Goal: Task Accomplishment & Management: Use online tool/utility

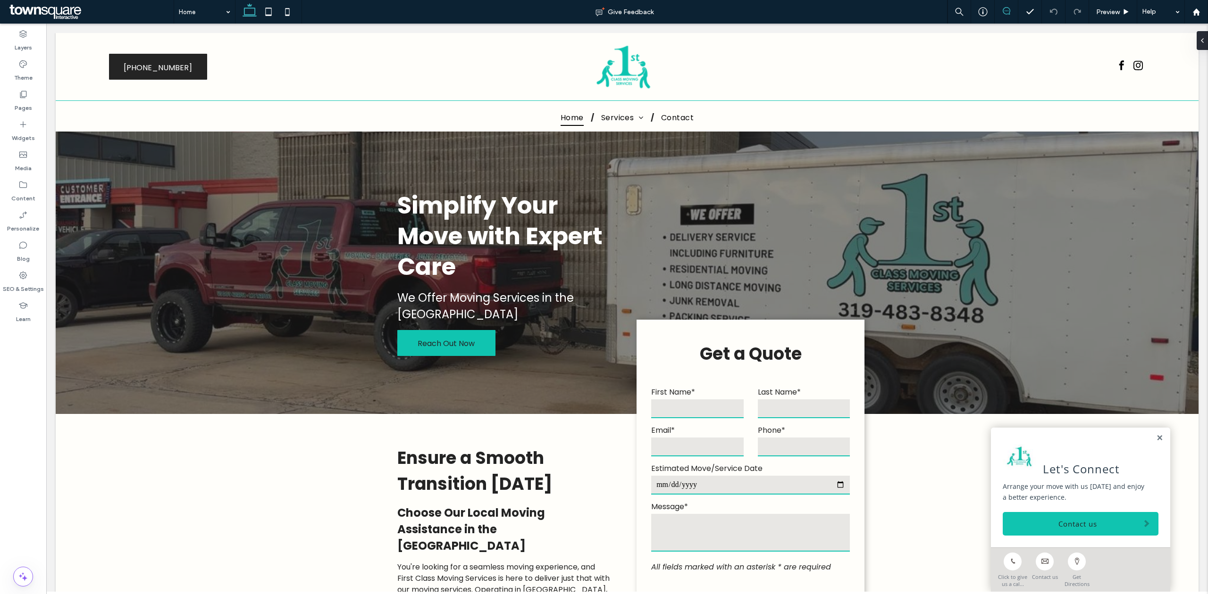
click at [1008, 13] on icon at bounding box center [1006, 11] width 8 height 8
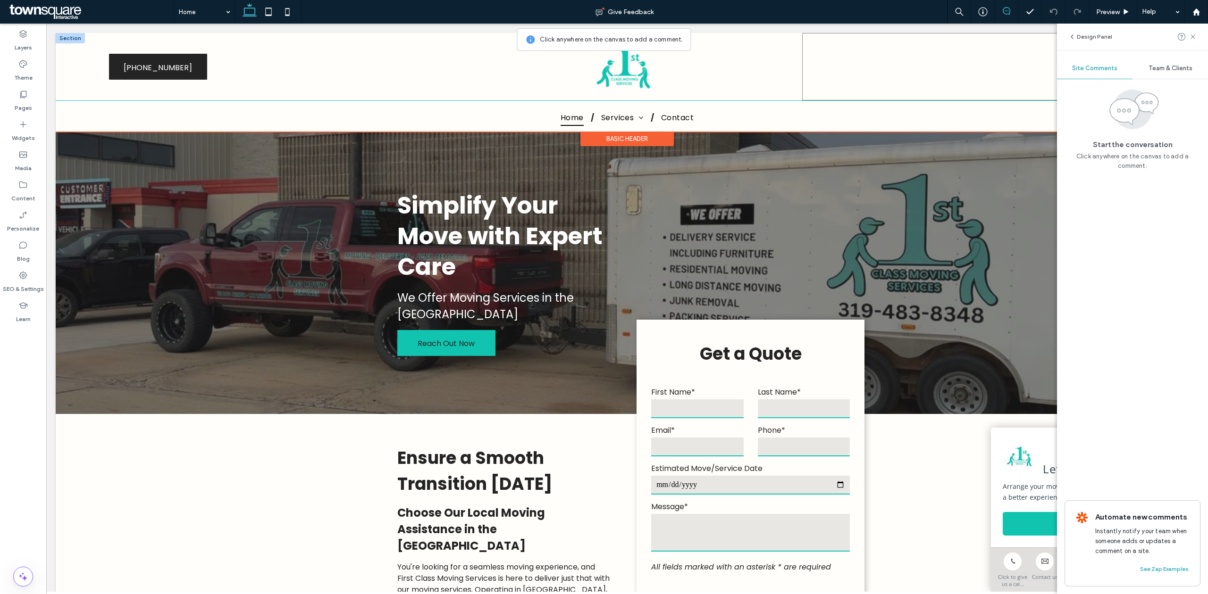
click at [855, 79] on div at bounding box center [977, 66] width 350 height 67
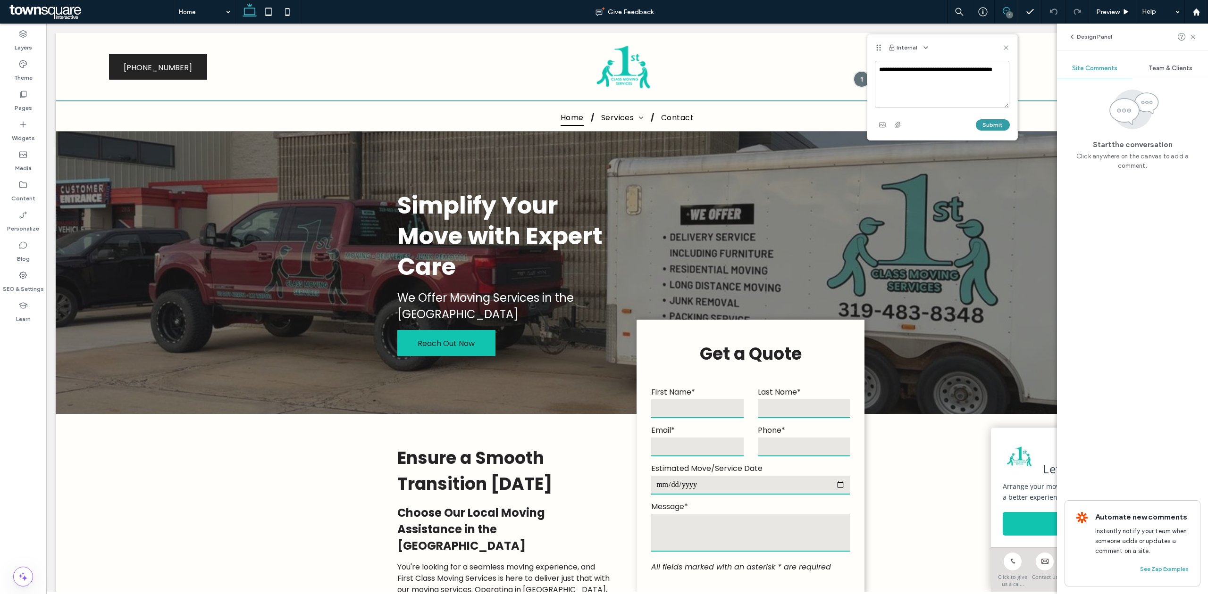
type textarea "**********"
drag, startPoint x: 997, startPoint y: 125, endPoint x: 932, endPoint y: 203, distance: 102.2
click at [997, 125] on button "Submit" at bounding box center [992, 124] width 34 height 11
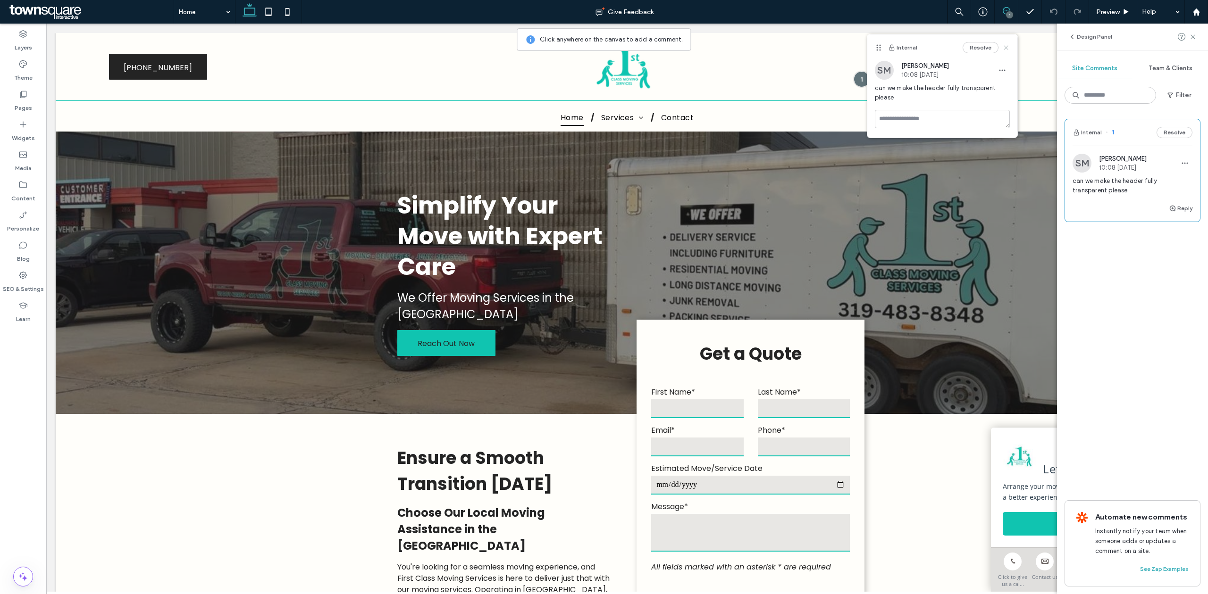
click at [1006, 50] on icon at bounding box center [1006, 48] width 8 height 8
click at [1197, 36] on div "Design Panel" at bounding box center [1132, 37] width 151 height 26
click at [1195, 35] on icon at bounding box center [1193, 37] width 8 height 8
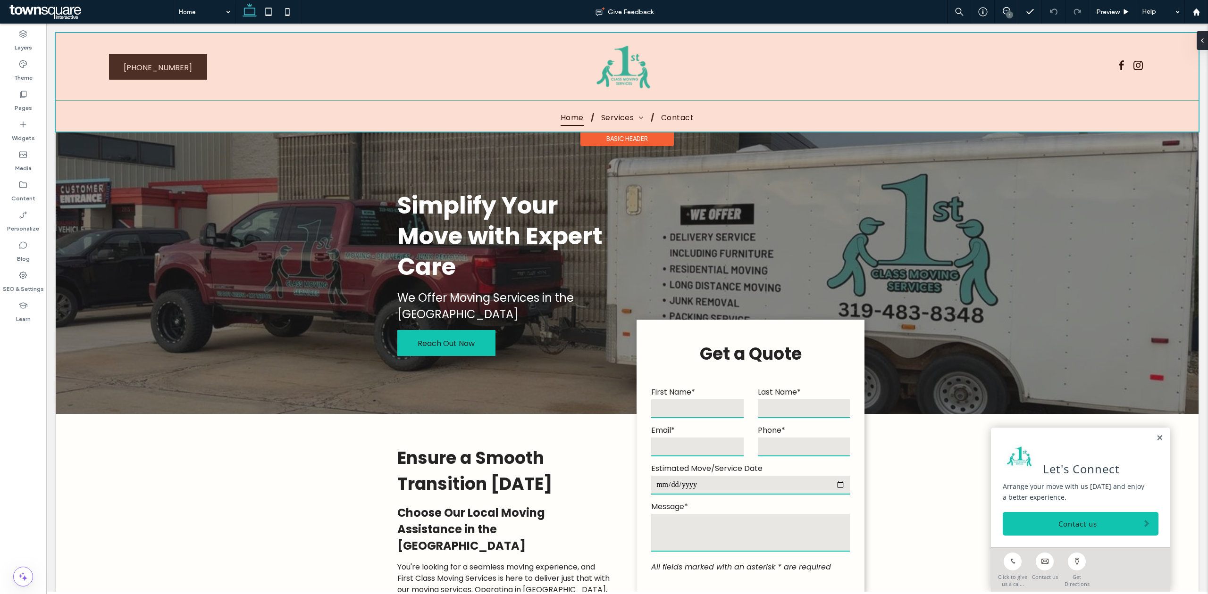
click at [606, 71] on div at bounding box center [627, 82] width 1142 height 99
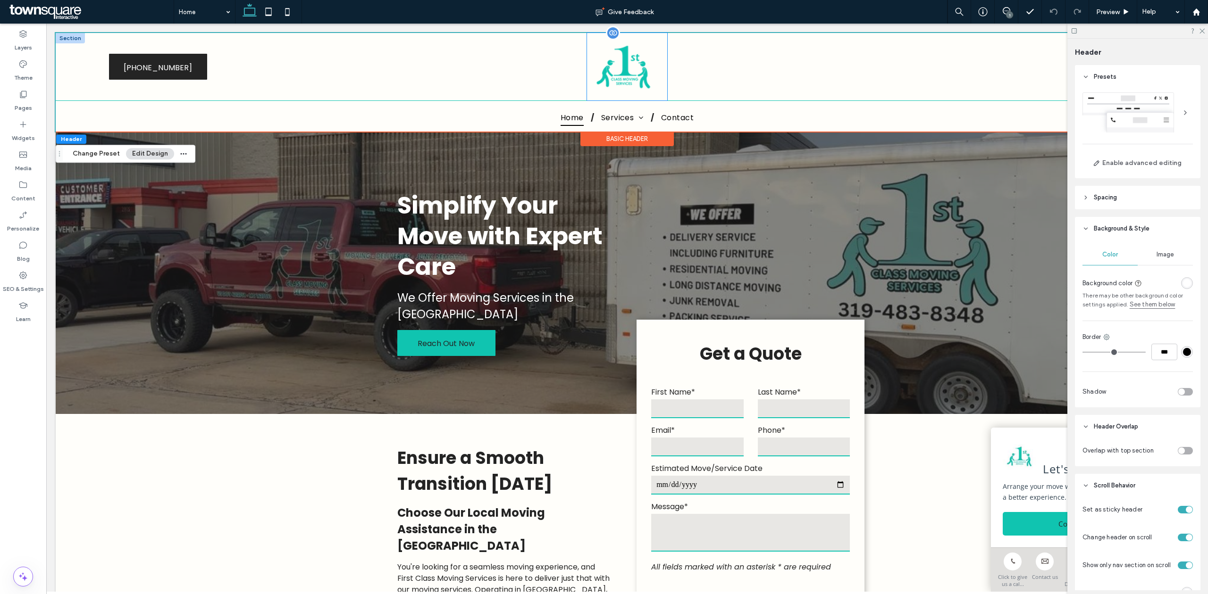
click at [646, 78] on img at bounding box center [627, 66] width 80 height 67
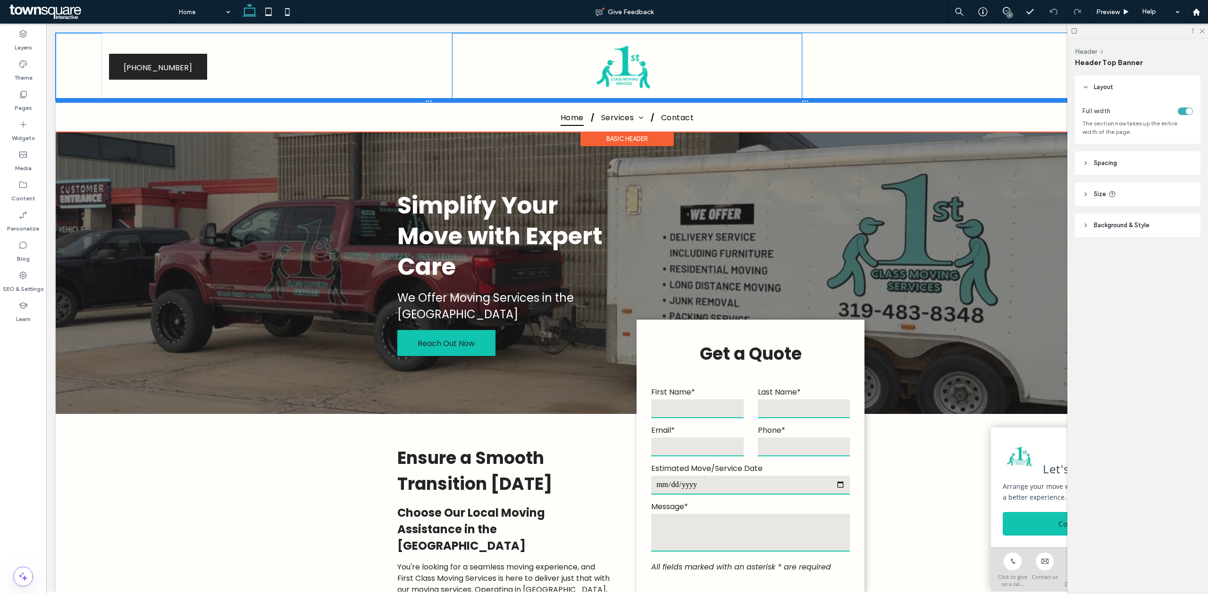
click at [663, 99] on div at bounding box center [622, 100] width 1133 height 5
type input "***"
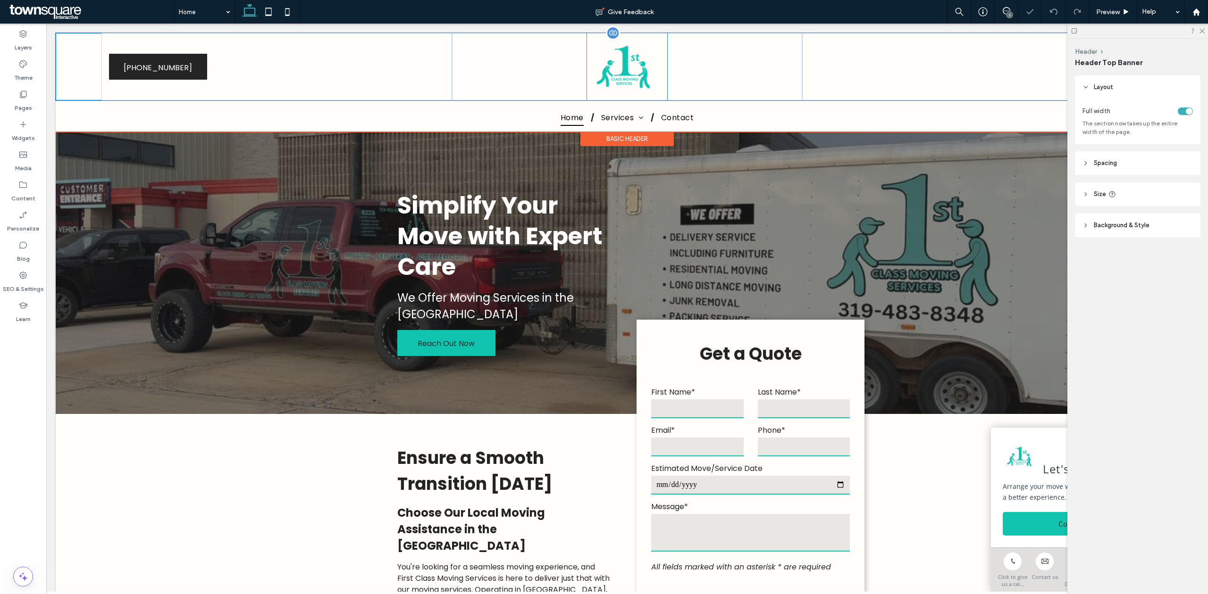
click at [654, 80] on img at bounding box center [627, 66] width 80 height 67
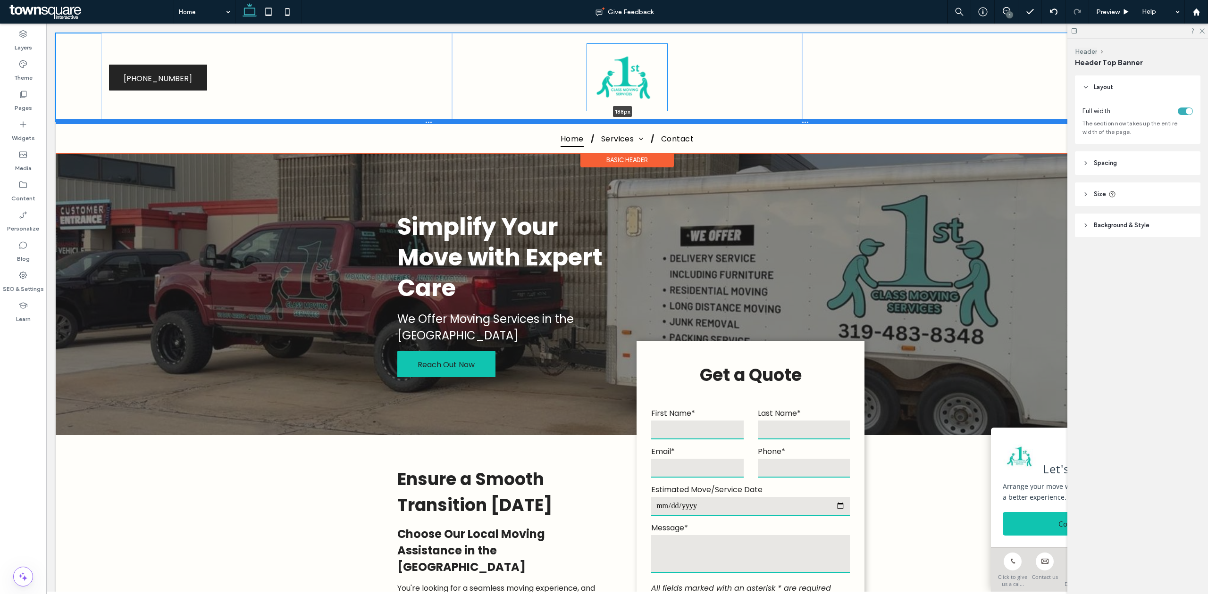
drag, startPoint x: 581, startPoint y: 99, endPoint x: 562, endPoint y: 121, distance: 29.1
click at [562, 121] on div at bounding box center [622, 121] width 1133 height 5
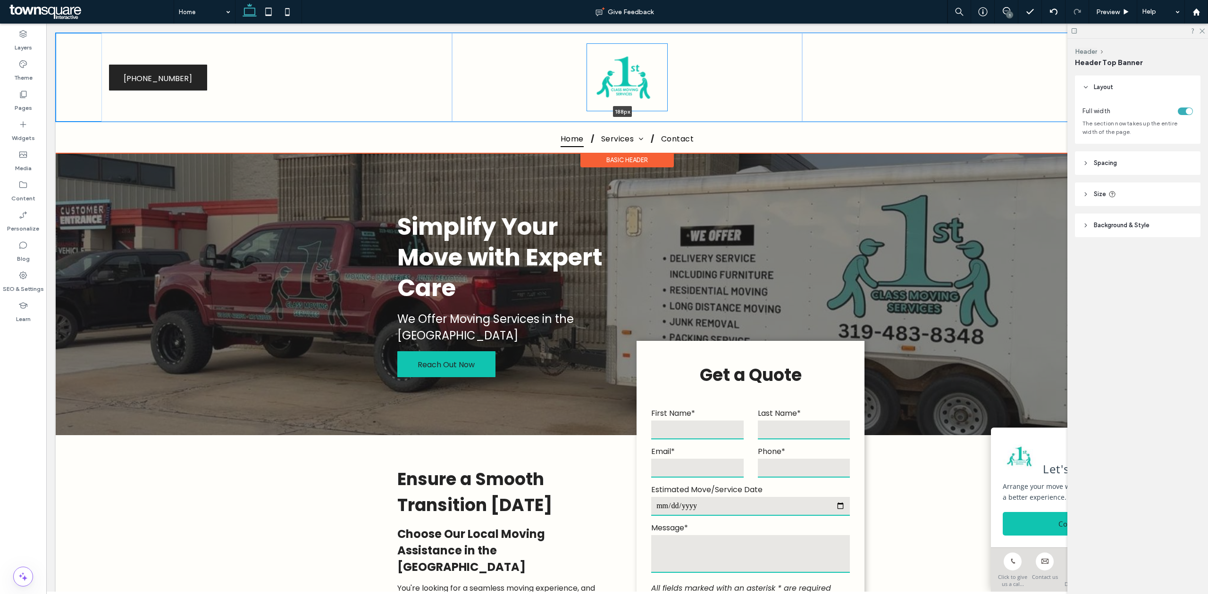
type input "***"
click at [591, 105] on img at bounding box center [627, 77] width 80 height 67
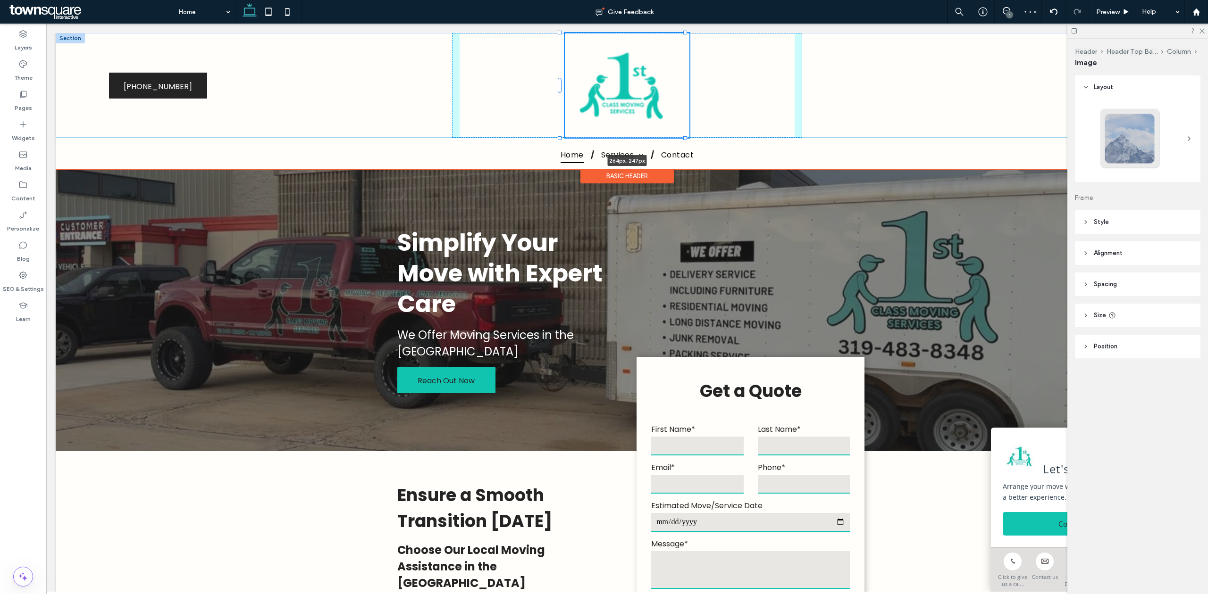
drag, startPoint x: 583, startPoint y: 110, endPoint x: 546, endPoint y: 114, distance: 36.9
click at [546, 114] on div "264px , 247px (319) 483-8348 (319) 483-8348" at bounding box center [627, 85] width 1142 height 105
type input "***"
click at [924, 134] on div at bounding box center [977, 85] width 350 height 105
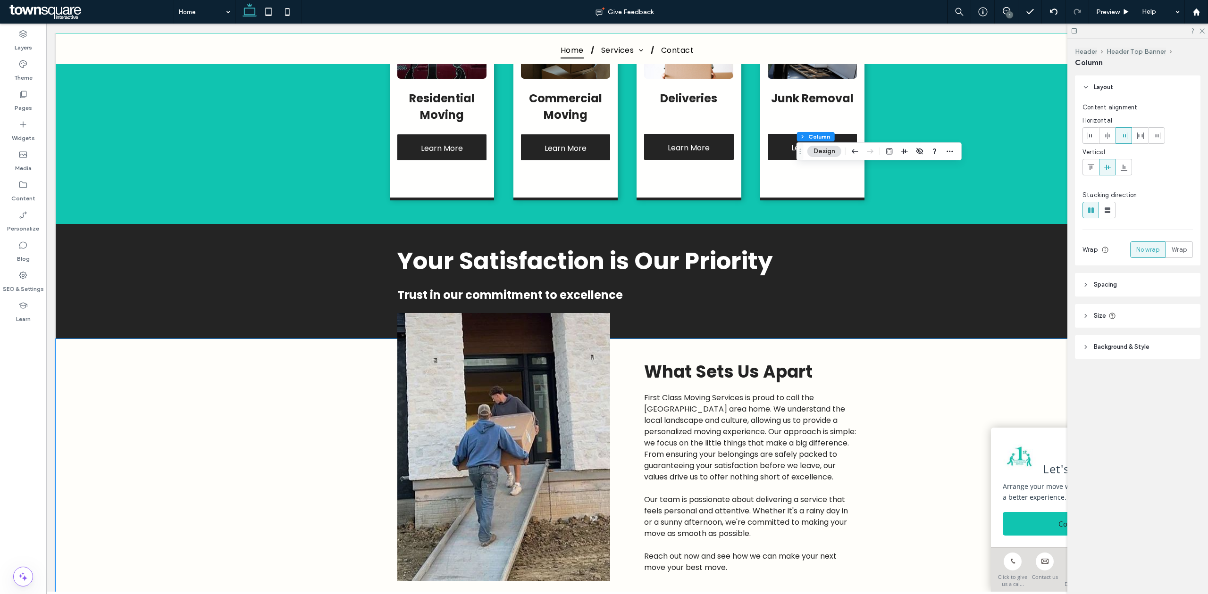
scroll to position [795, 0]
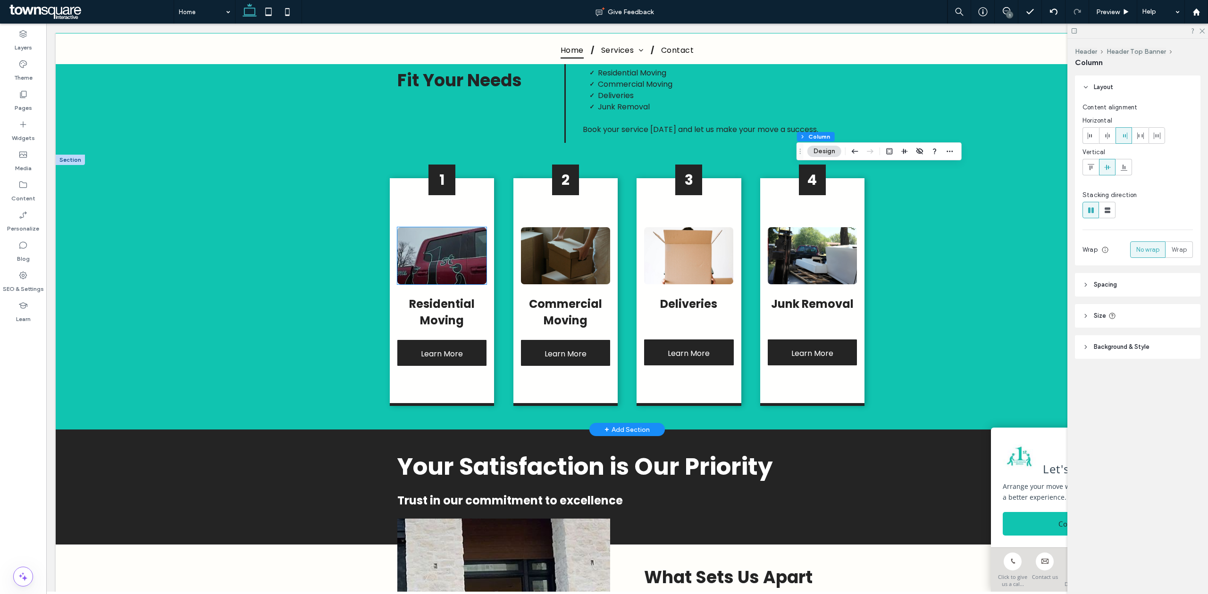
click at [427, 256] on img at bounding box center [441, 255] width 89 height 57
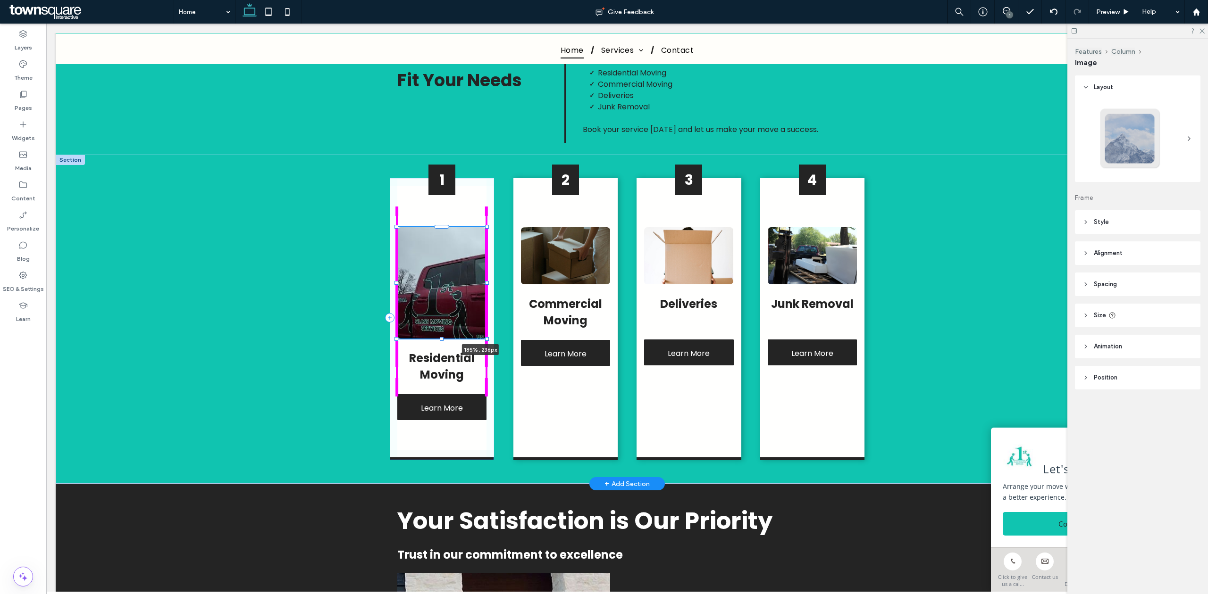
drag, startPoint x: 481, startPoint y: 267, endPoint x: 519, endPoint y: 321, distance: 66.4
click at [519, 321] on div "1 185% , 236px Residential Moving Learn More 2 Commercial Moving Learn More 3 D…" at bounding box center [627, 319] width 566 height 329
type input "***"
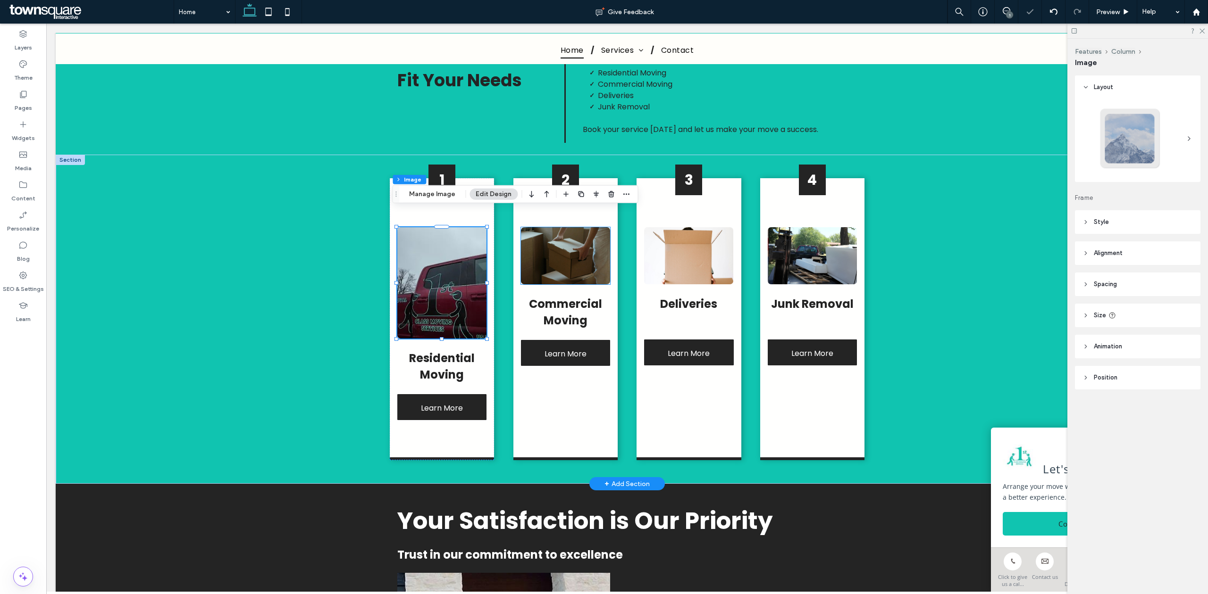
click at [549, 261] on img at bounding box center [565, 255] width 89 height 57
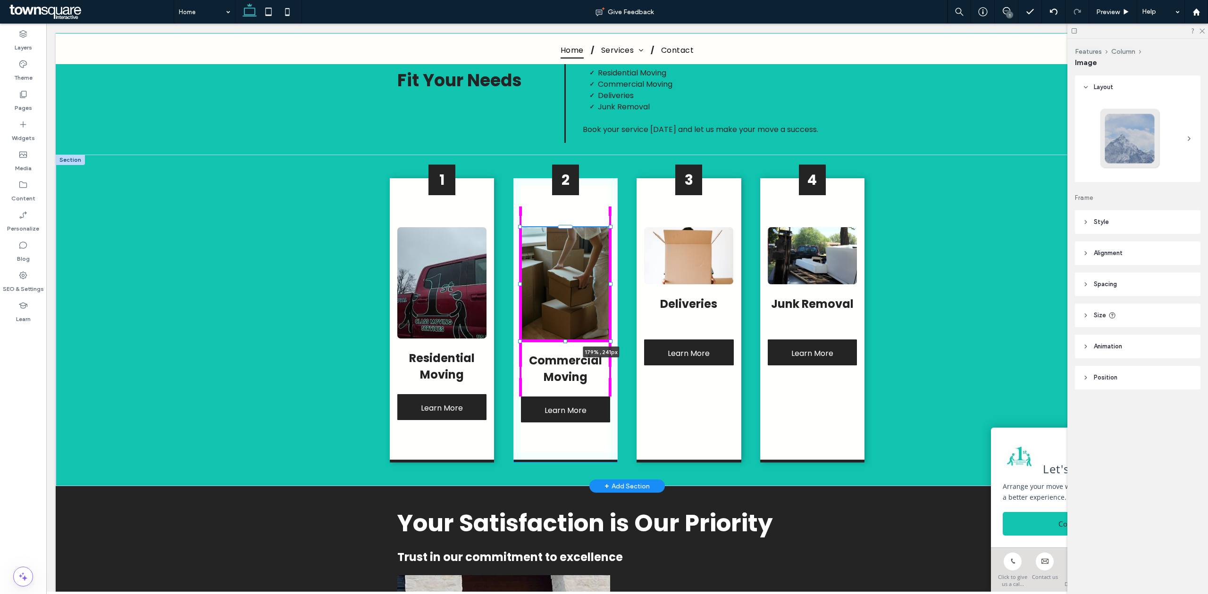
drag, startPoint x: 604, startPoint y: 265, endPoint x: 640, endPoint y: 321, distance: 66.2
click at [640, 321] on div "1 Residential Moving Learn More 2 179% , 241px Commercial Moving Learn More 3 D…" at bounding box center [627, 321] width 566 height 332
type input "***"
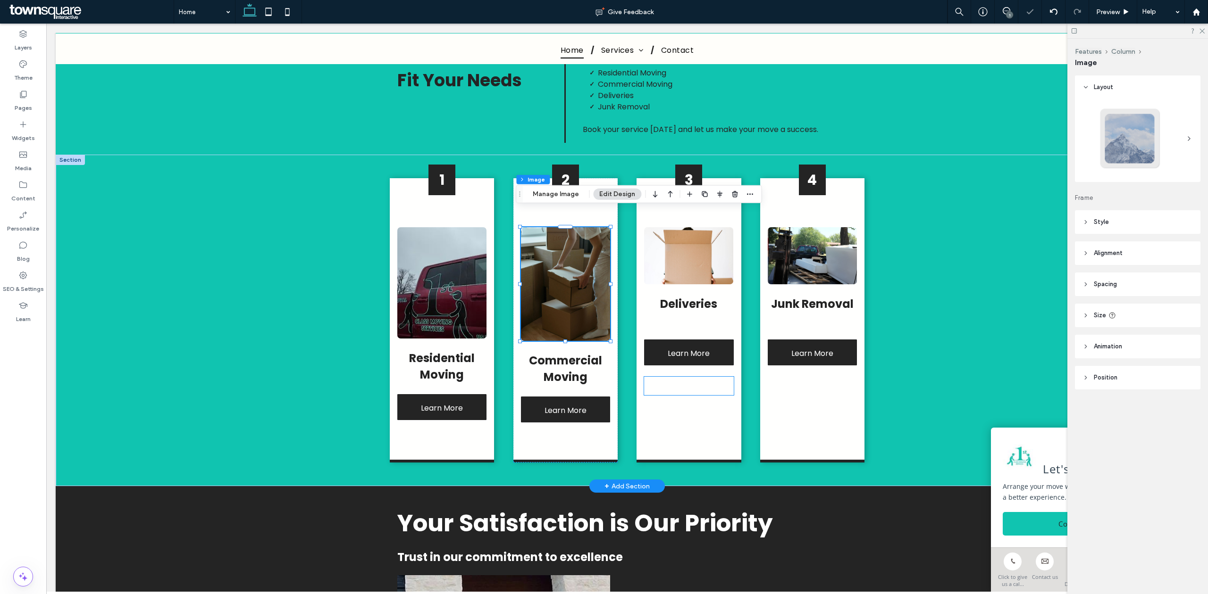
click at [646, 377] on div at bounding box center [688, 386] width 89 height 18
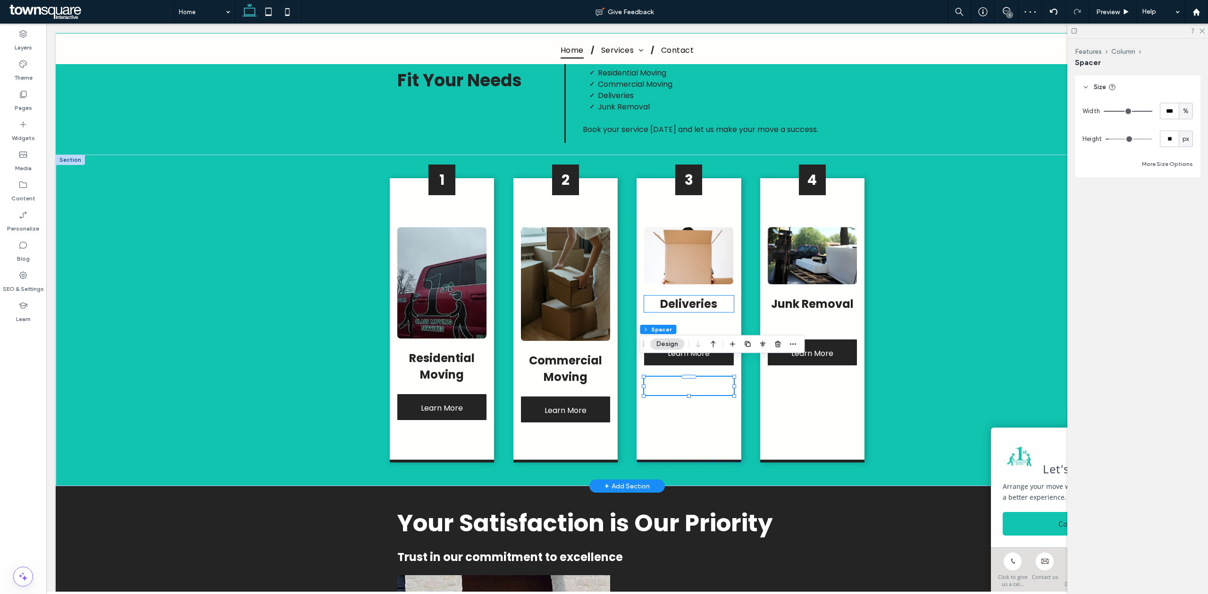
click at [676, 296] on span "Deliveries" at bounding box center [688, 304] width 57 height 16
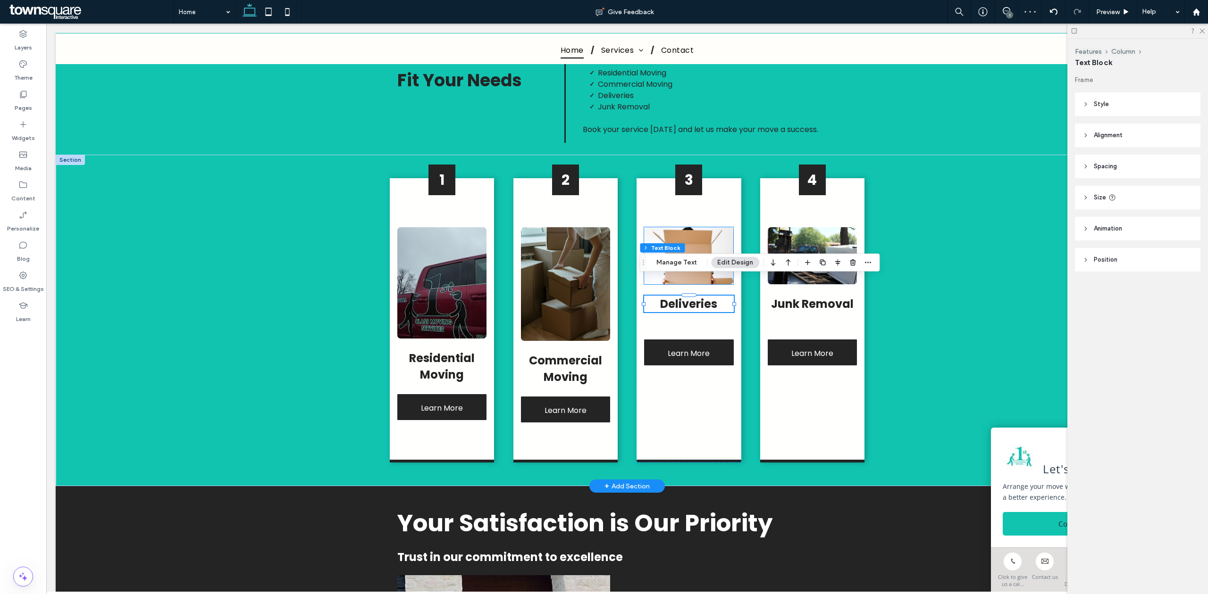
click at [693, 233] on img at bounding box center [688, 255] width 89 height 57
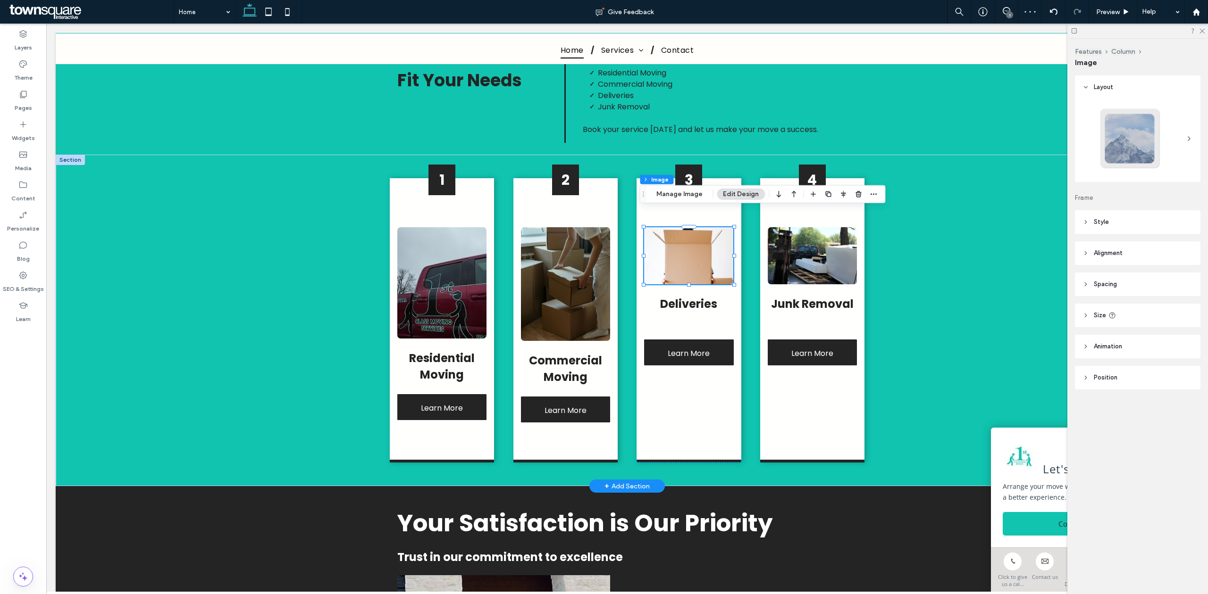
type input "*"
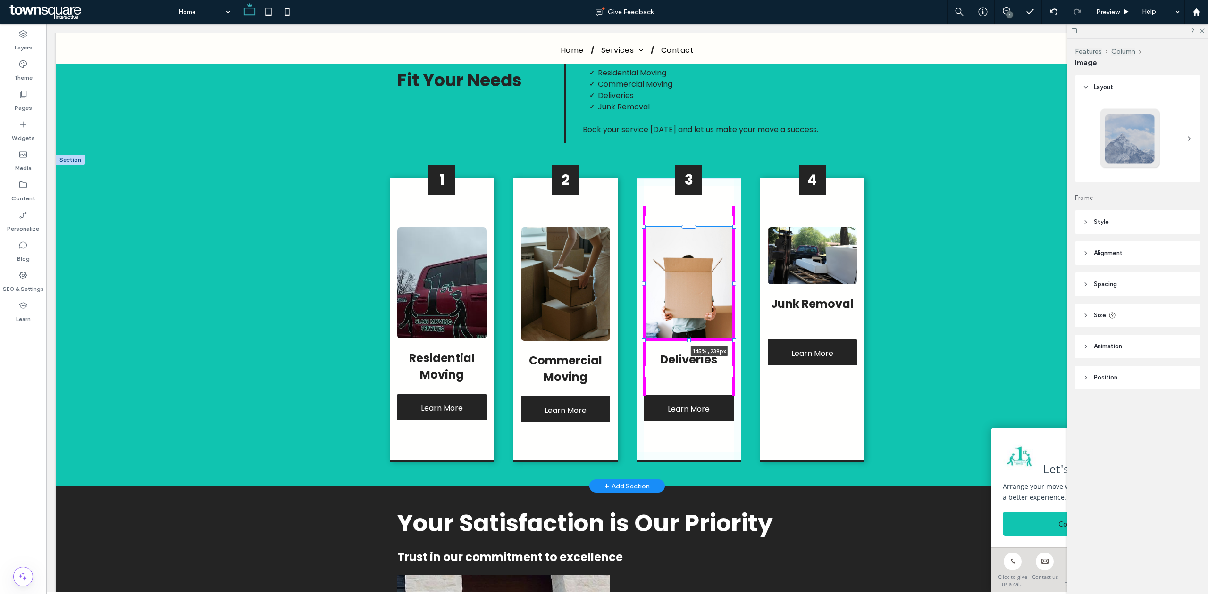
drag, startPoint x: 729, startPoint y: 268, endPoint x: 748, endPoint y: 323, distance: 57.7
click at [748, 323] on div "1 Residential Moving Learn More 2 Commercial Moving Learn More 3 145% , 239px D…" at bounding box center [627, 321] width 566 height 332
type input "***"
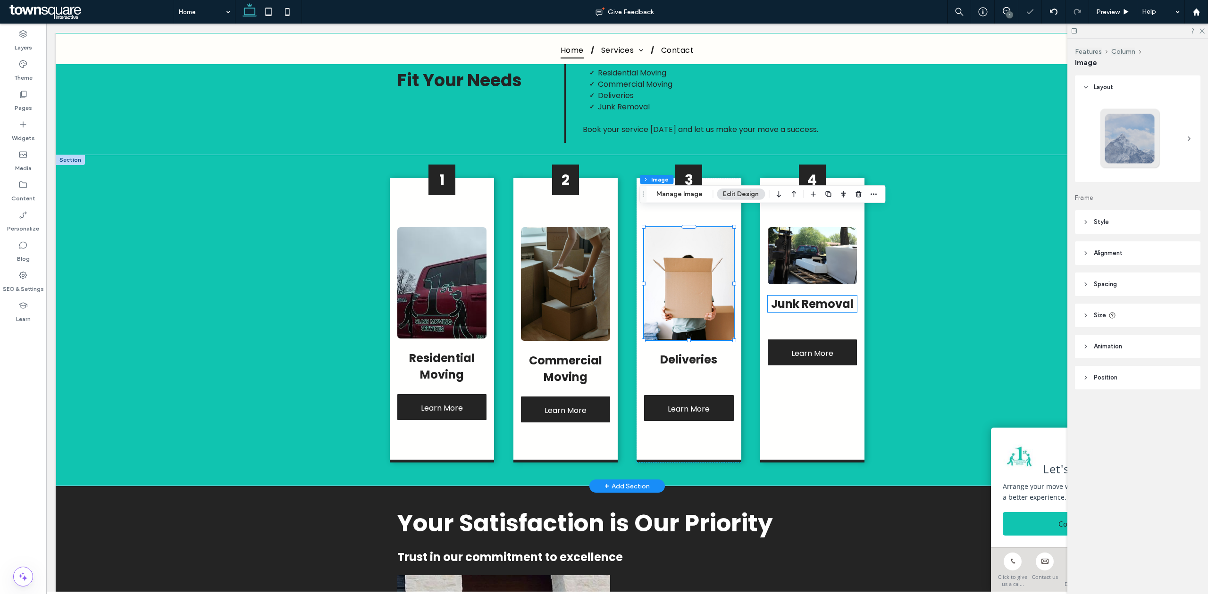
click at [794, 296] on span "Junk Removal" at bounding box center [812, 304] width 83 height 16
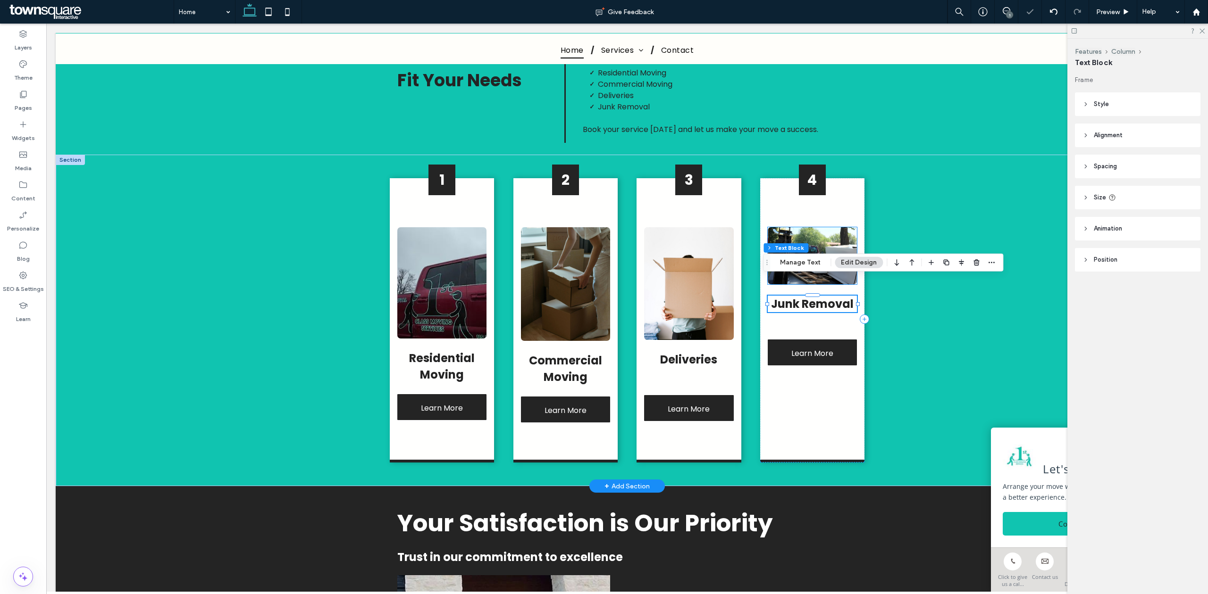
click at [799, 227] on img at bounding box center [811, 255] width 89 height 57
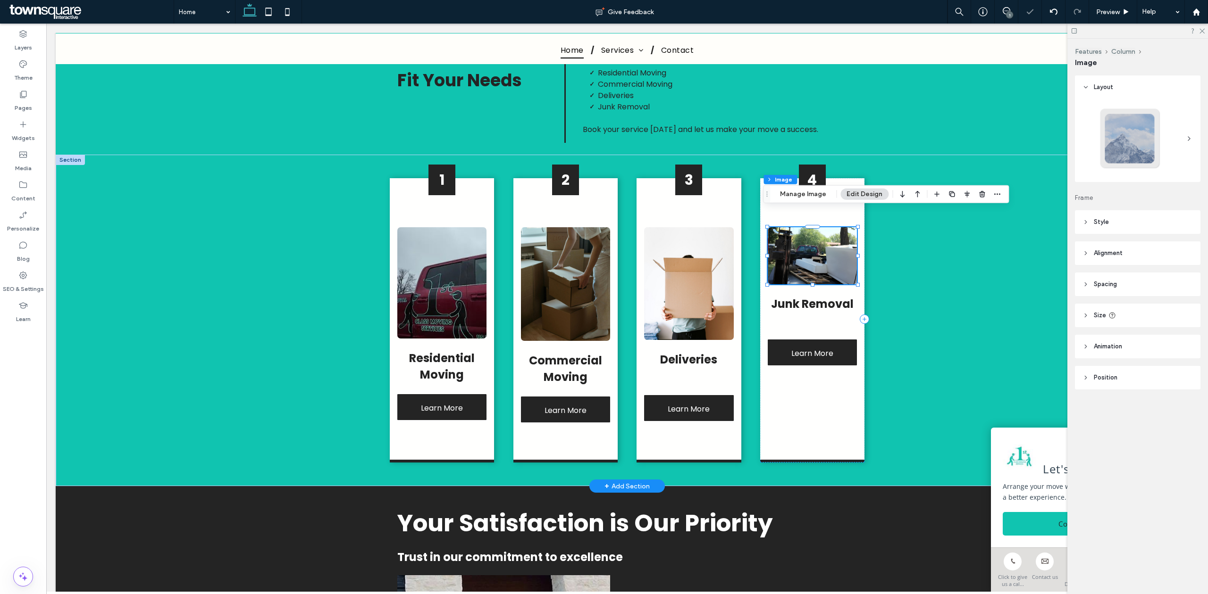
type input "*"
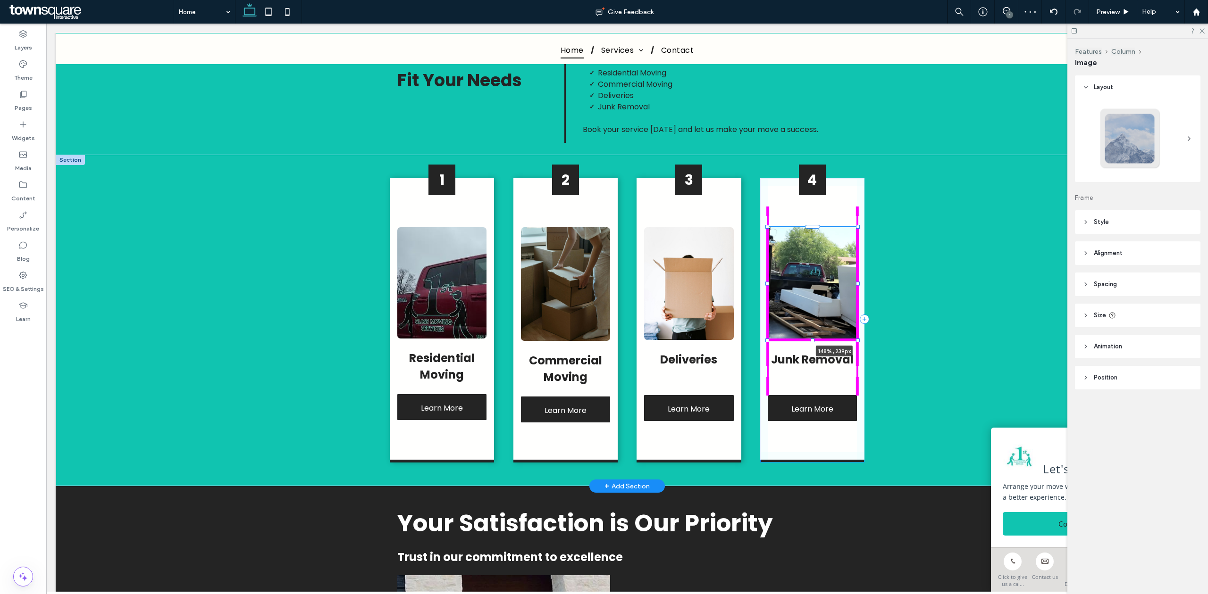
drag, startPoint x: 853, startPoint y: 267, endPoint x: 873, endPoint y: 324, distance: 60.4
click at [873, 324] on div "1 Residential Moving Learn More 2 Commercial Moving Learn More 3 Deliveries Lea…" at bounding box center [627, 321] width 566 height 332
type input "***"
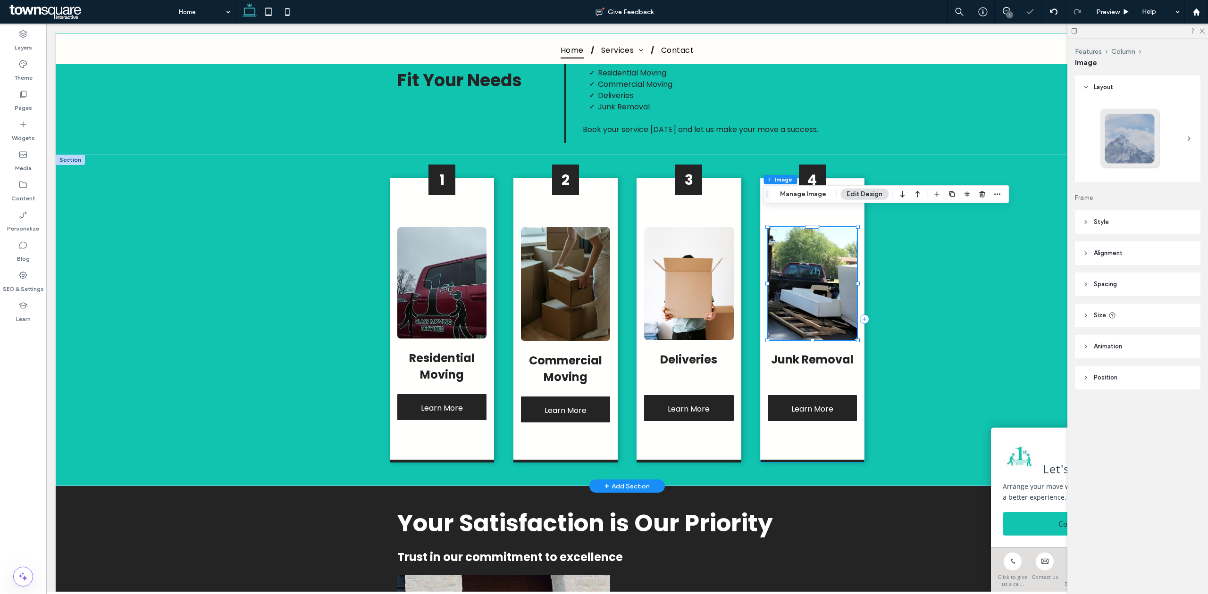
click at [876, 327] on div "1 Residential Moving Learn More 2 Commercial Moving Learn More 3 Deliveries Lea…" at bounding box center [627, 321] width 566 height 332
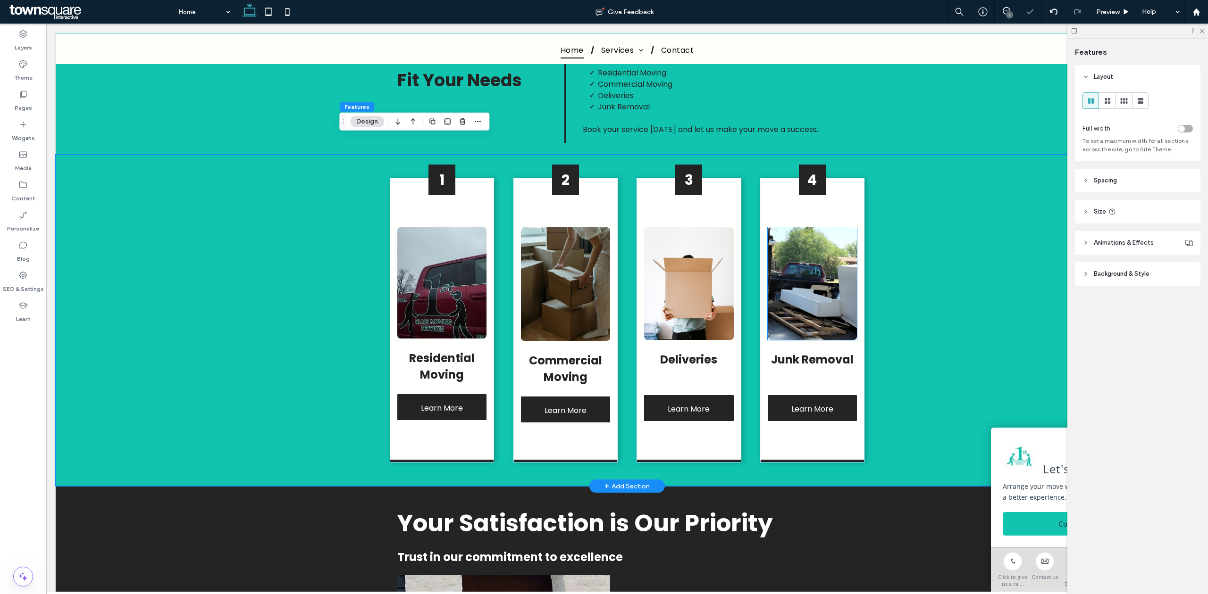
click at [796, 258] on img at bounding box center [811, 283] width 89 height 113
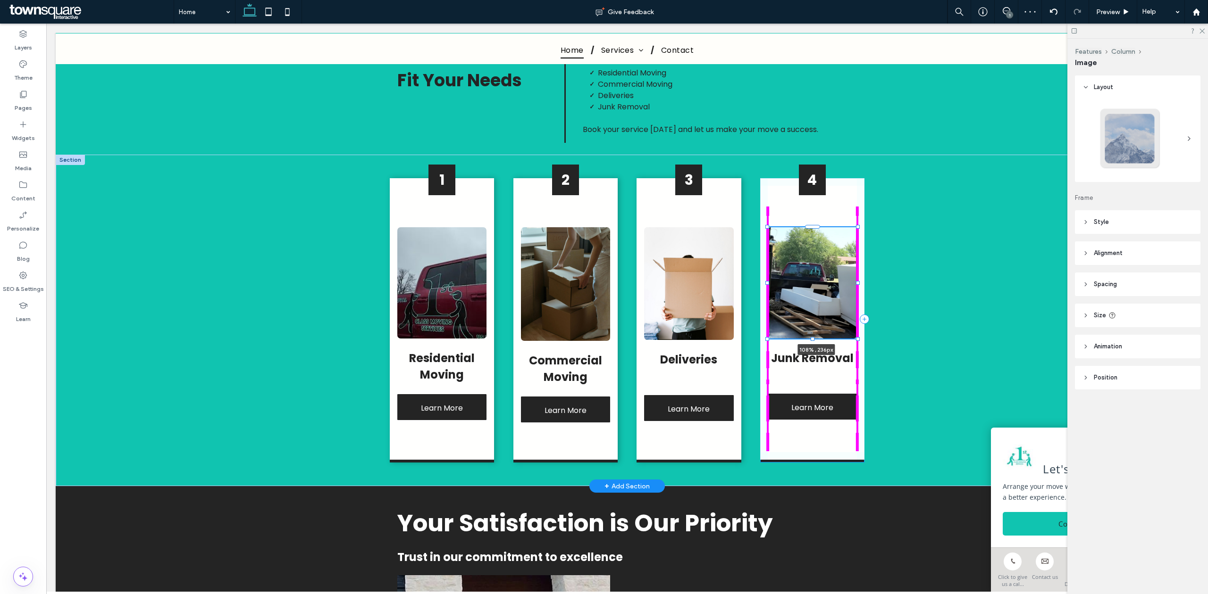
drag, startPoint x: 852, startPoint y: 208, endPoint x: 857, endPoint y: 210, distance: 5.4
click at [857, 210] on div "1 Residential Moving Learn More 2 Commercial Moving Learn More 3 Deliveries Lea…" at bounding box center [627, 321] width 566 height 332
type input "***"
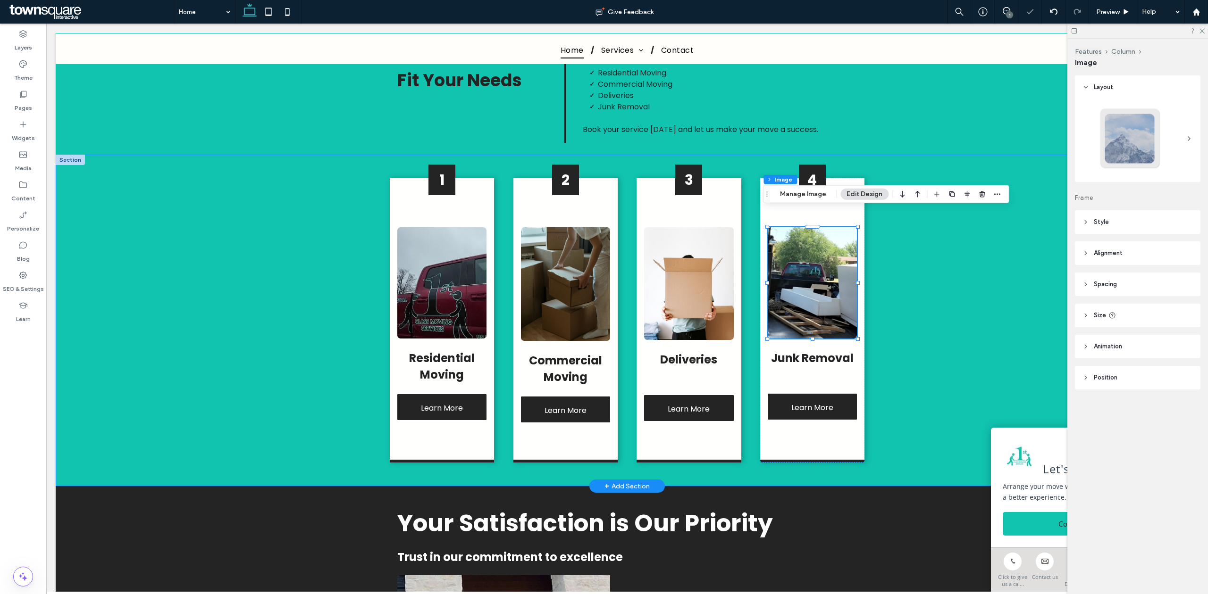
click at [876, 250] on div "1 Residential Moving Learn More 2 Commercial Moving Learn More 3 Deliveries Lea…" at bounding box center [627, 321] width 566 height 332
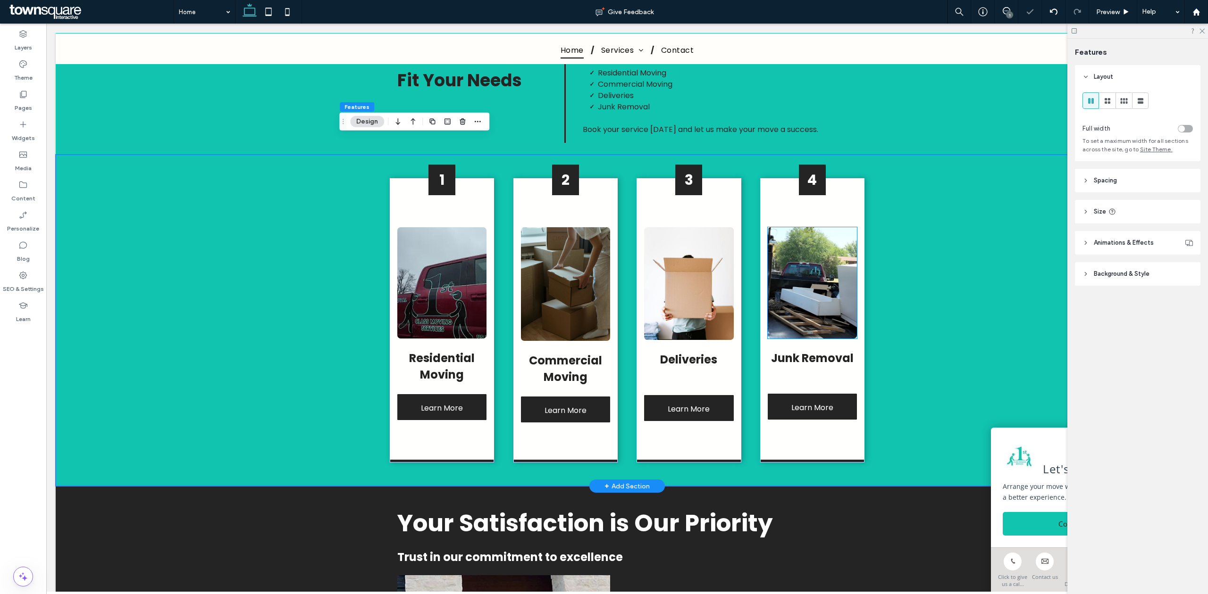
drag, startPoint x: 832, startPoint y: 246, endPoint x: 839, endPoint y: 294, distance: 48.6
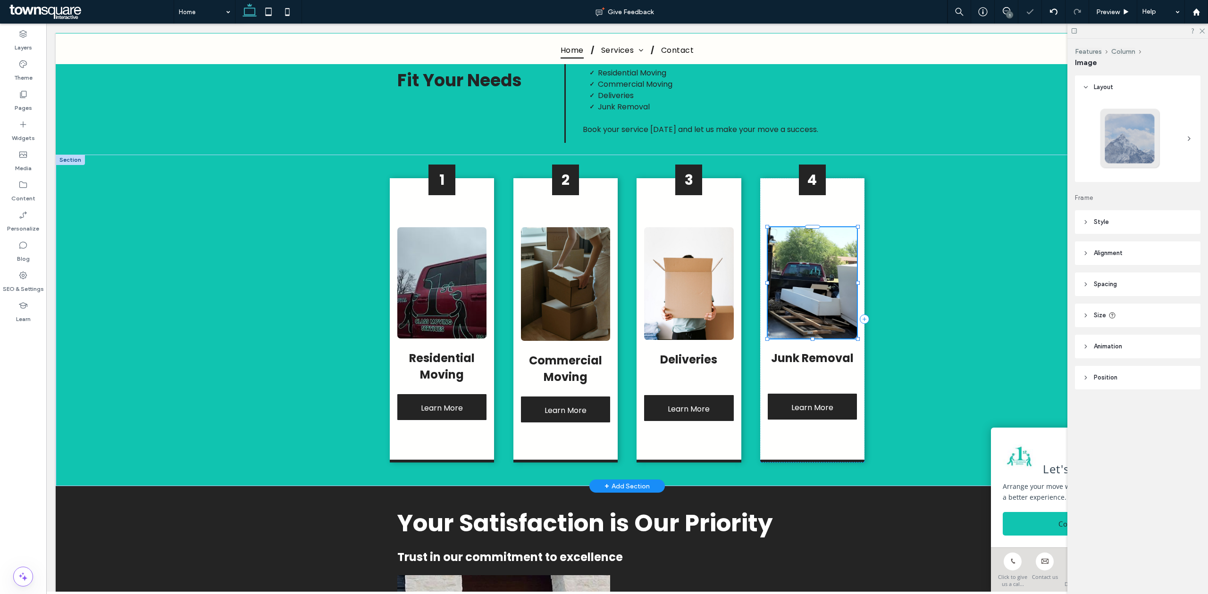
type input "*"
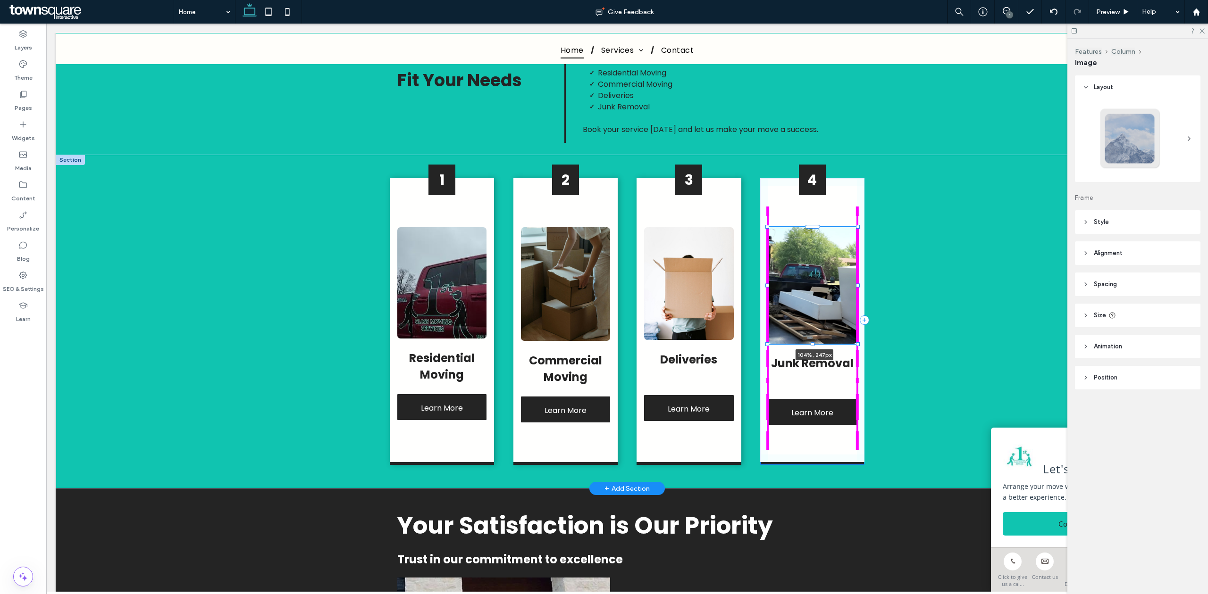
drag, startPoint x: 853, startPoint y: 321, endPoint x: 855, endPoint y: 326, distance: 5.7
click at [855, 326] on div "1 Residential Moving Learn More 2 Commercial Moving Learn More 3 Deliveries Lea…" at bounding box center [627, 322] width 566 height 334
type input "***"
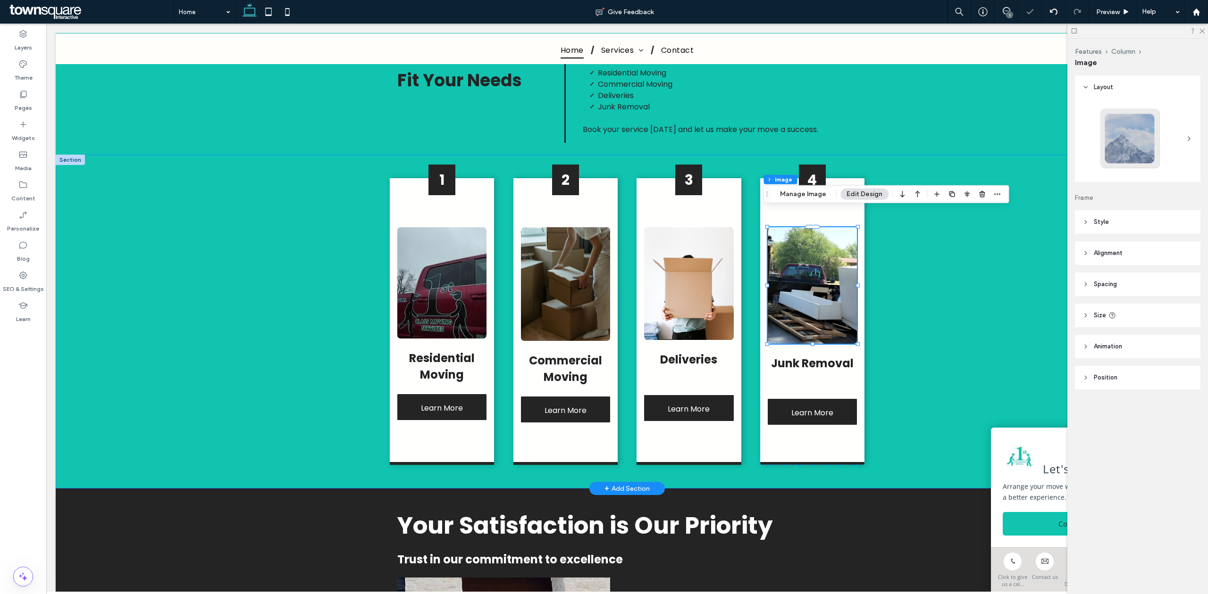
click at [898, 325] on div "1 Residential Moving Learn More 2 Commercial Moving Learn More 3 Deliveries Lea…" at bounding box center [627, 322] width 566 height 334
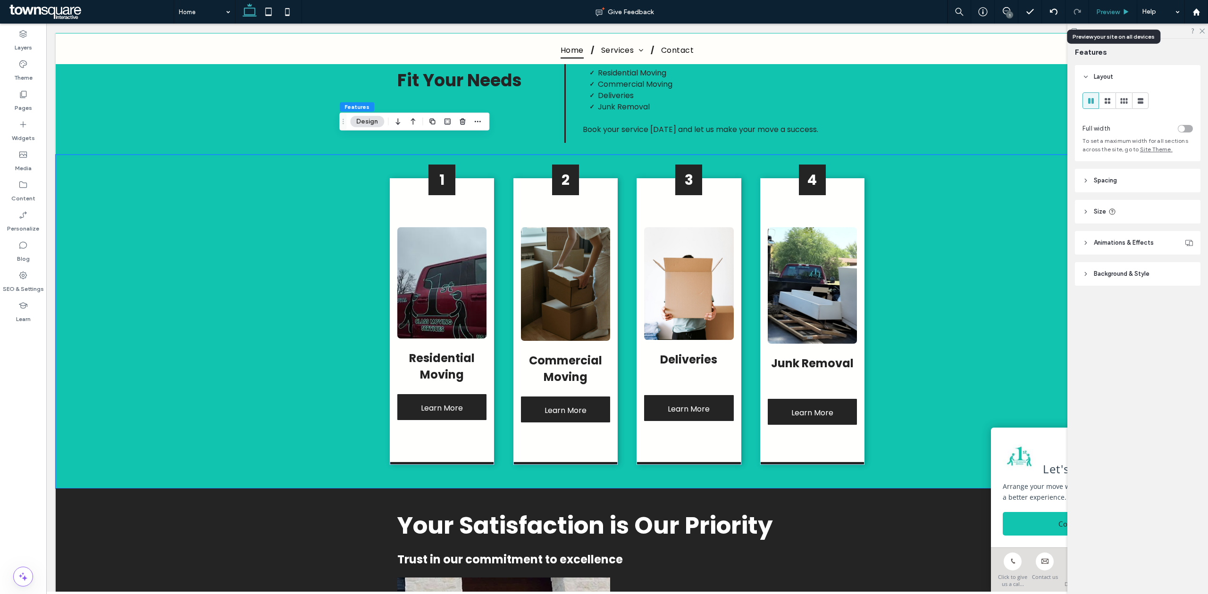
click at [1113, 8] on span "Preview" at bounding box center [1108, 12] width 24 height 8
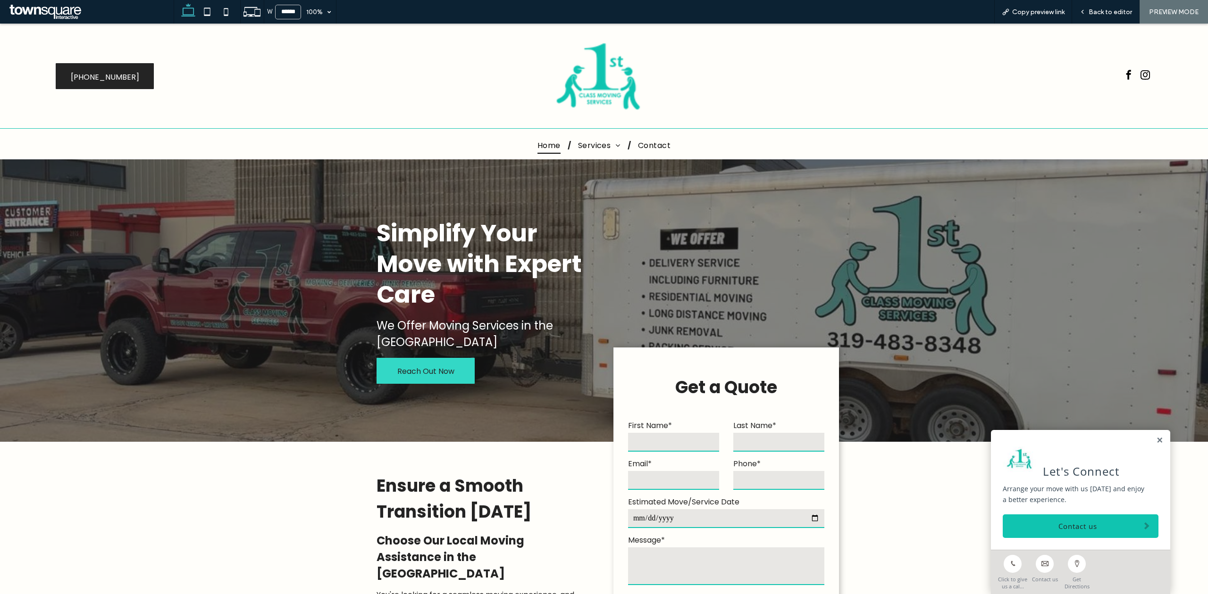
click at [432, 365] on span "Reach Out Now" at bounding box center [425, 371] width 57 height 27
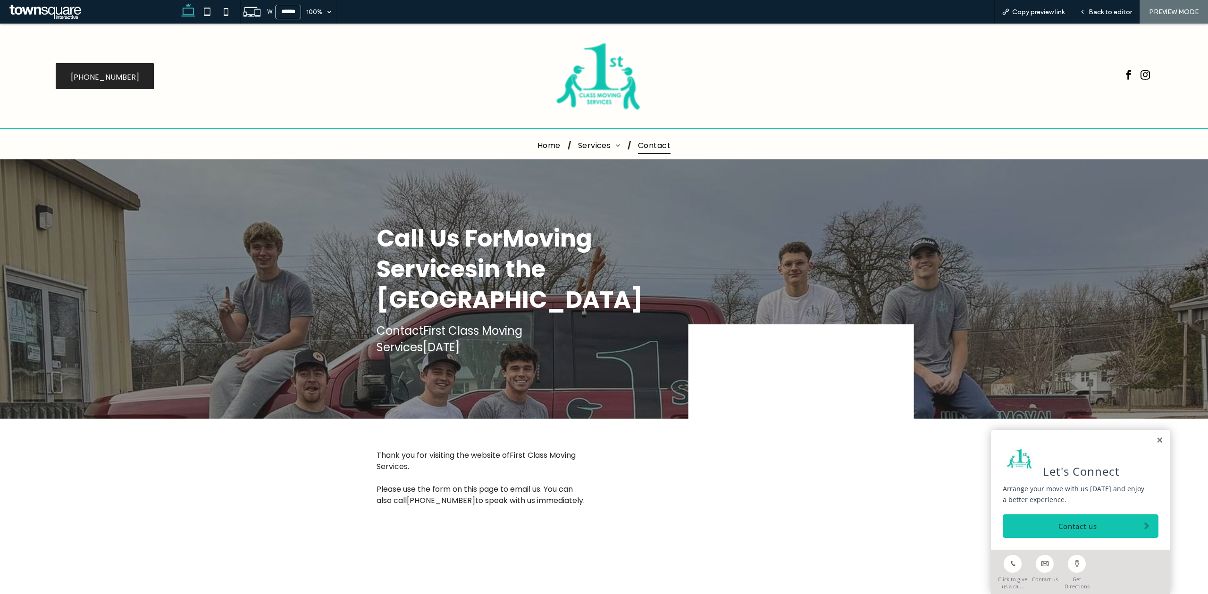
click at [530, 142] on link "Home" at bounding box center [548, 145] width 37 height 17
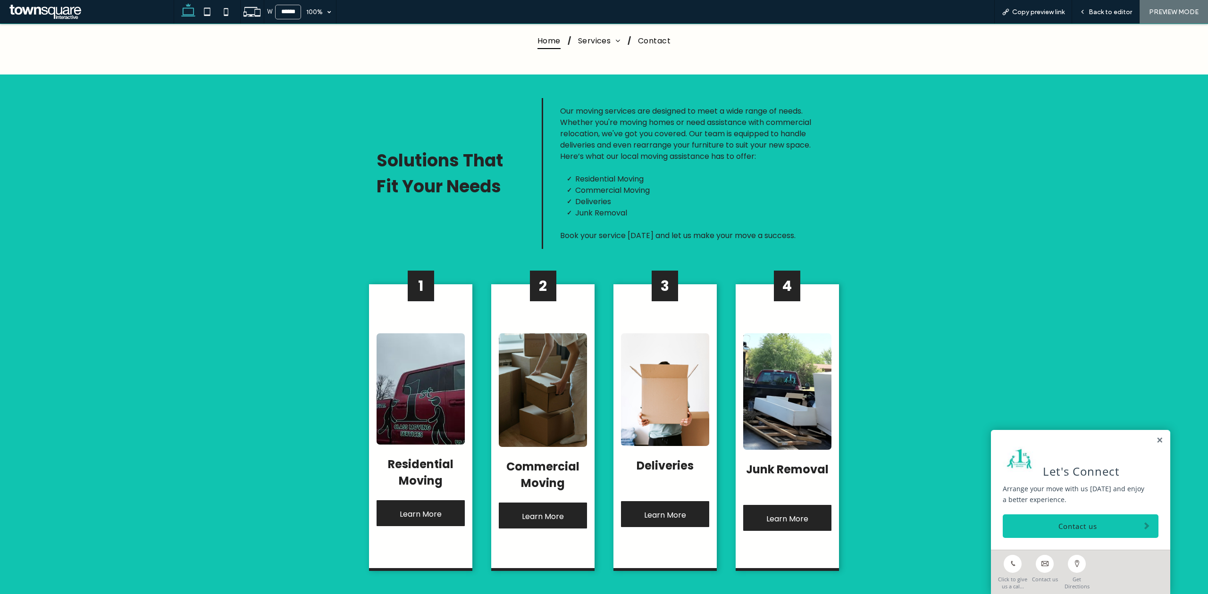
scroll to position [692, 0]
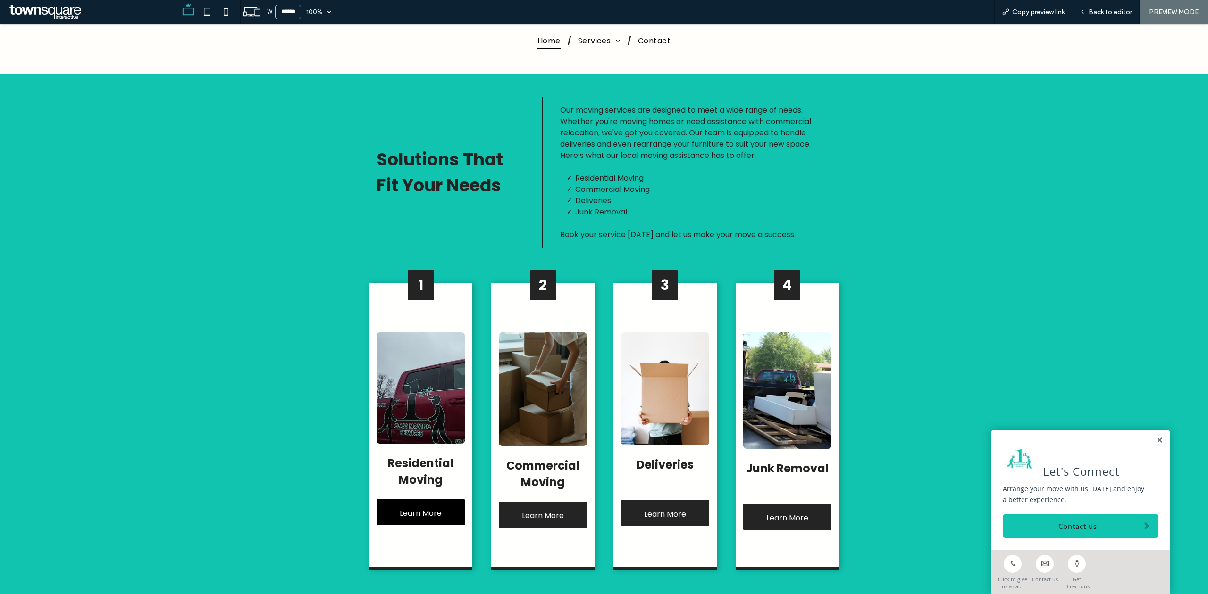
click at [419, 500] on span "Learn More" at bounding box center [421, 513] width 42 height 27
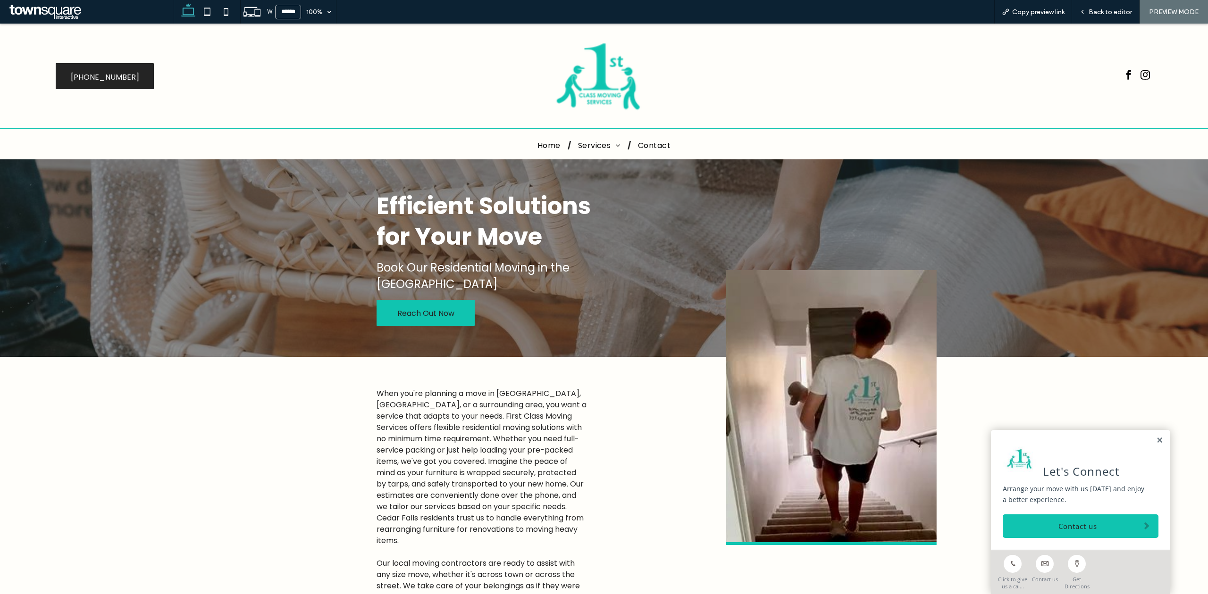
click at [431, 314] on span "Reach Out Now" at bounding box center [425, 313] width 57 height 27
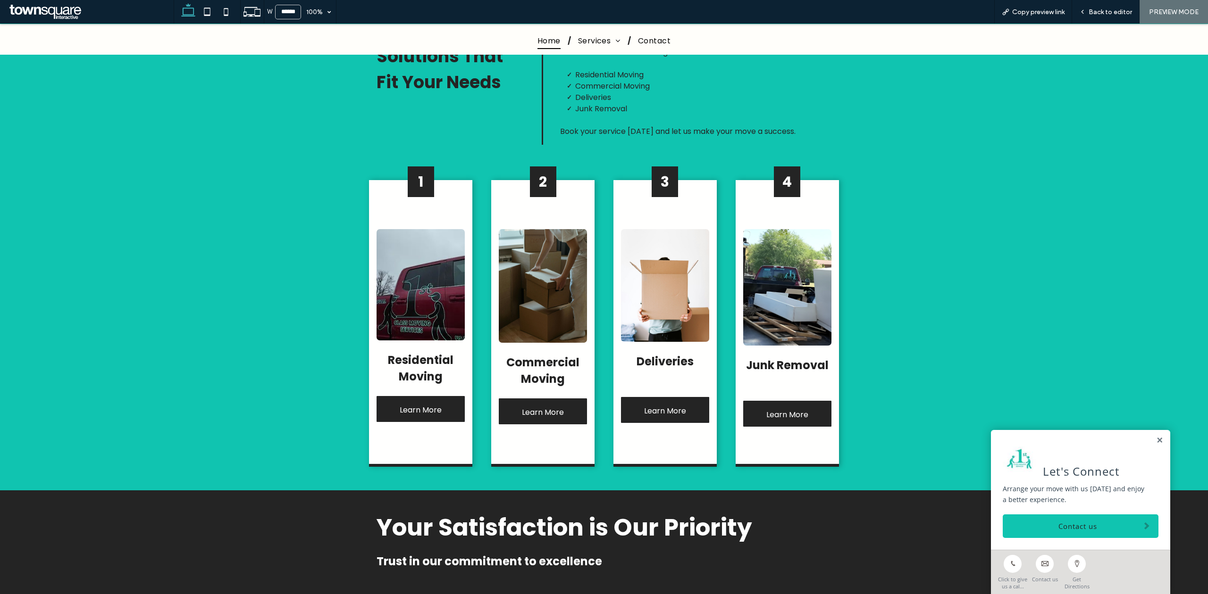
scroll to position [817, 0]
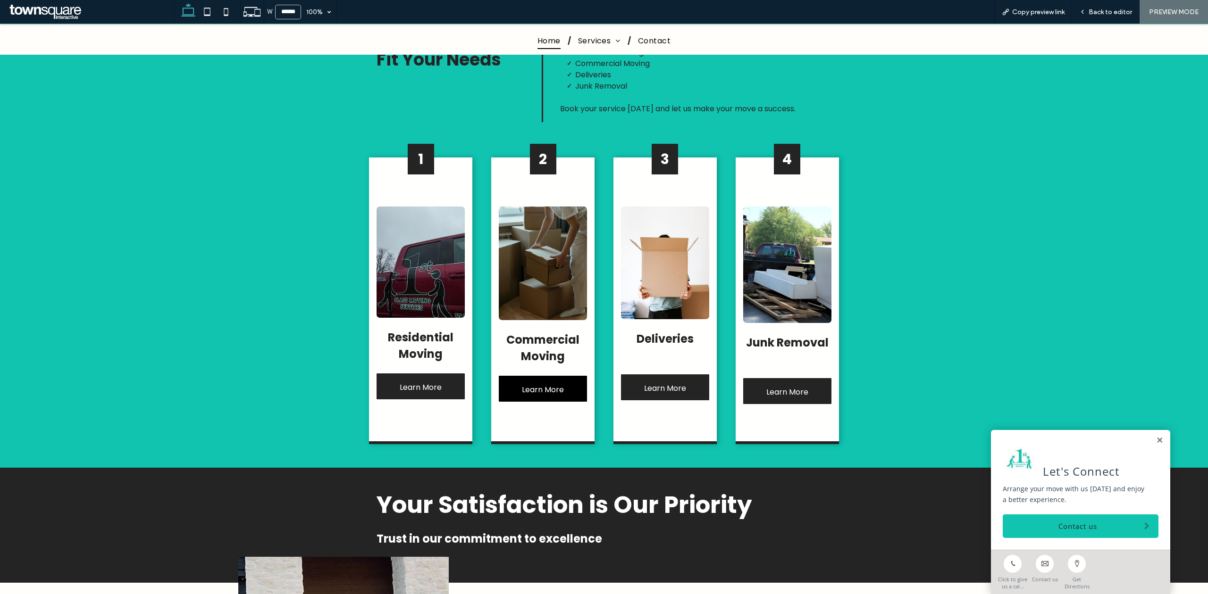
click at [540, 376] on span "Learn More" at bounding box center [543, 389] width 42 height 27
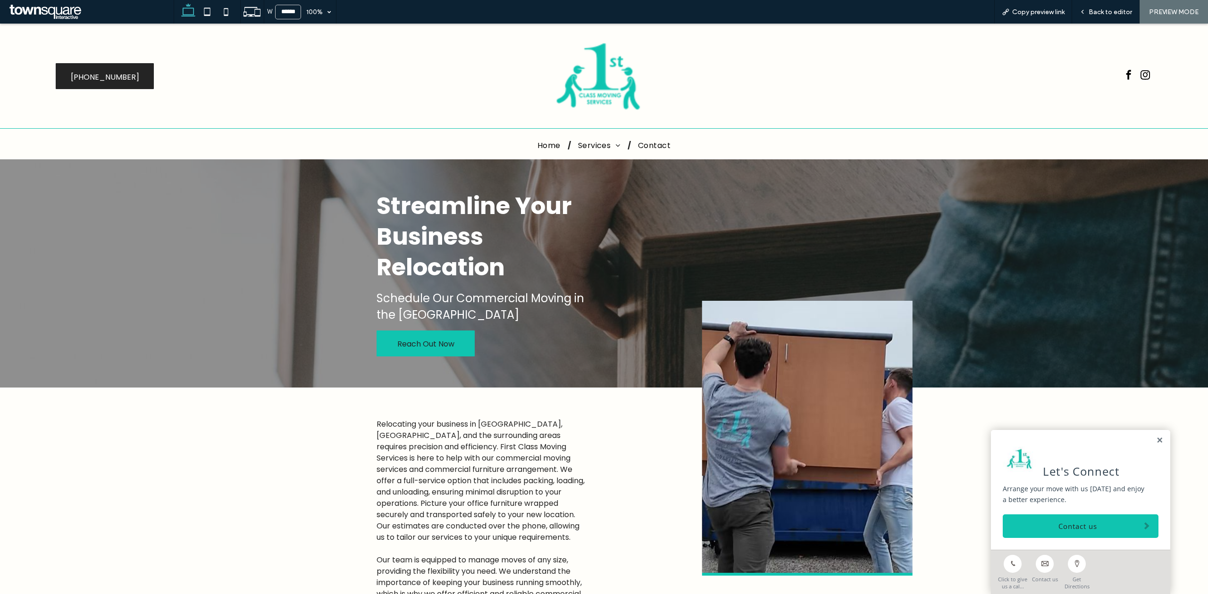
click at [412, 343] on span "Reach Out Now" at bounding box center [425, 344] width 57 height 27
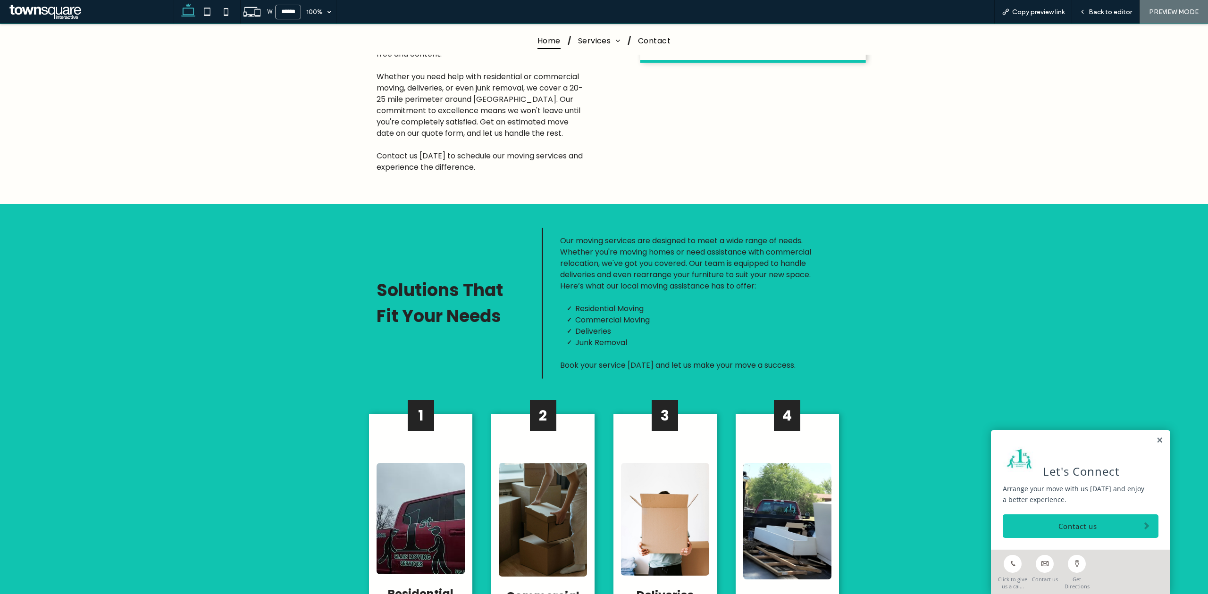
scroll to position [817, 0]
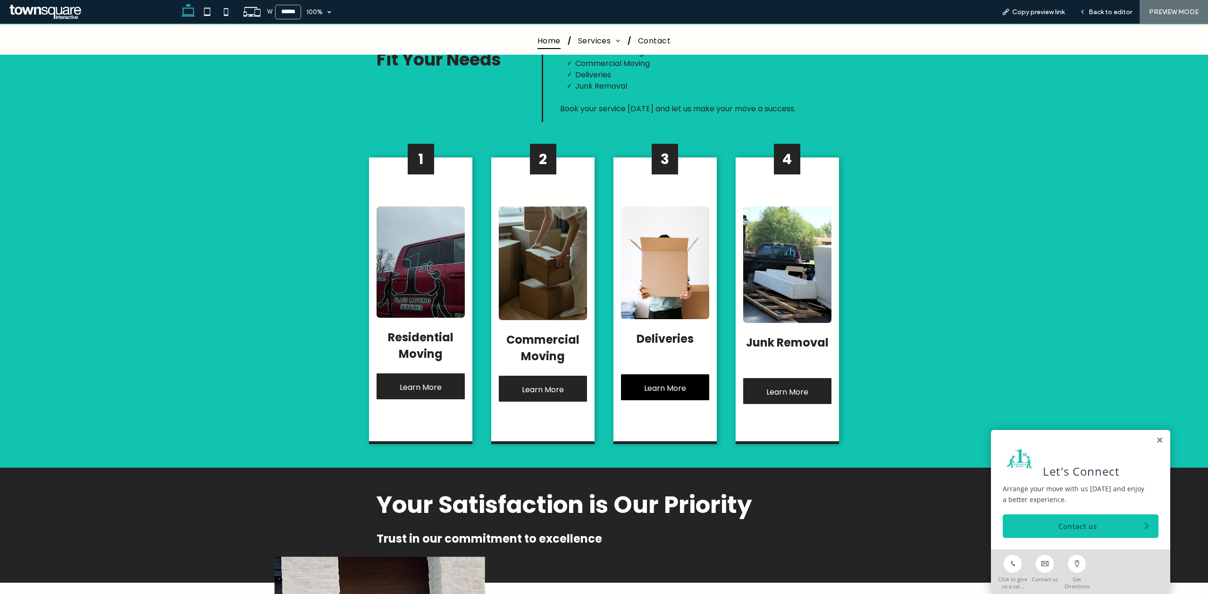
click at [666, 375] on span "Learn More" at bounding box center [665, 388] width 42 height 27
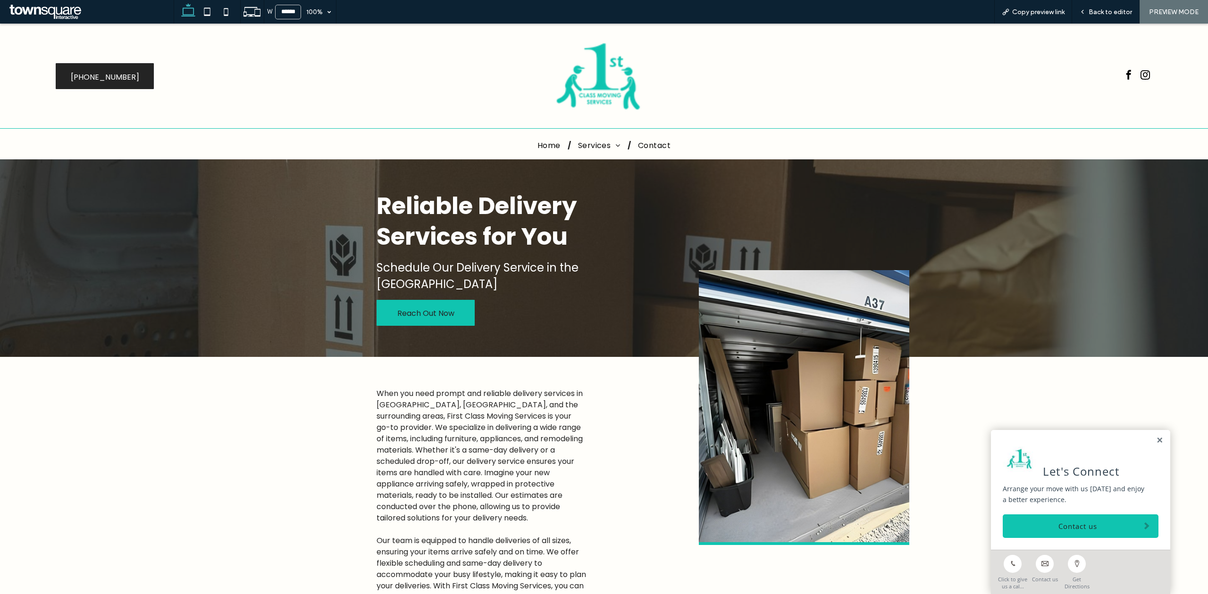
click at [397, 307] on span "Reach Out Now" at bounding box center [425, 313] width 57 height 27
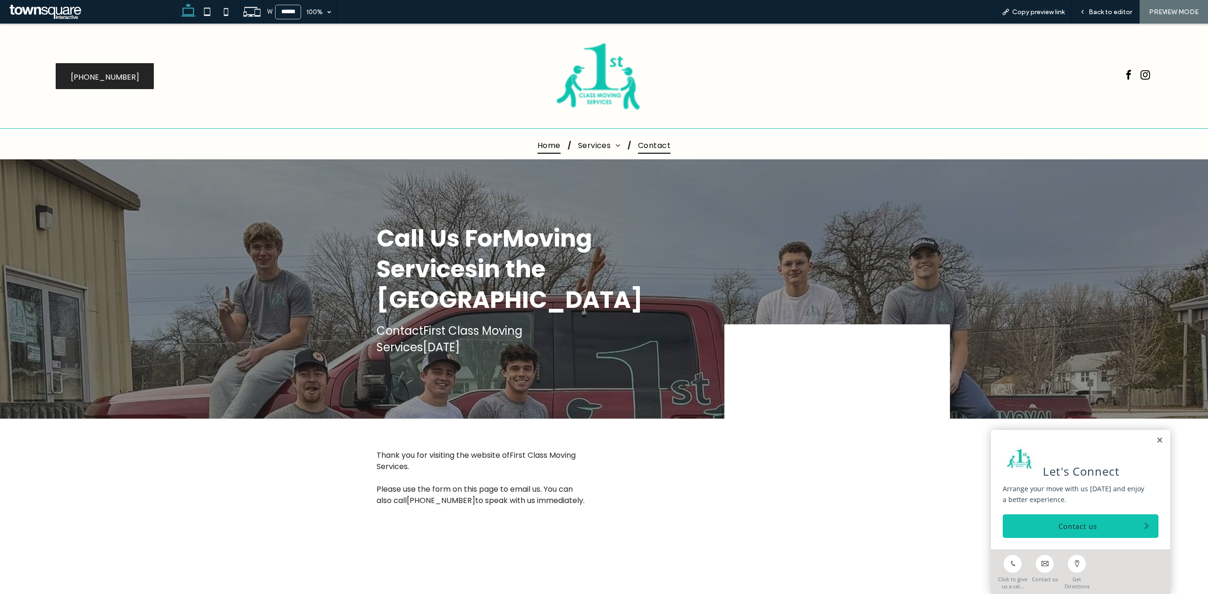
click at [537, 146] on span "Home" at bounding box center [548, 145] width 23 height 17
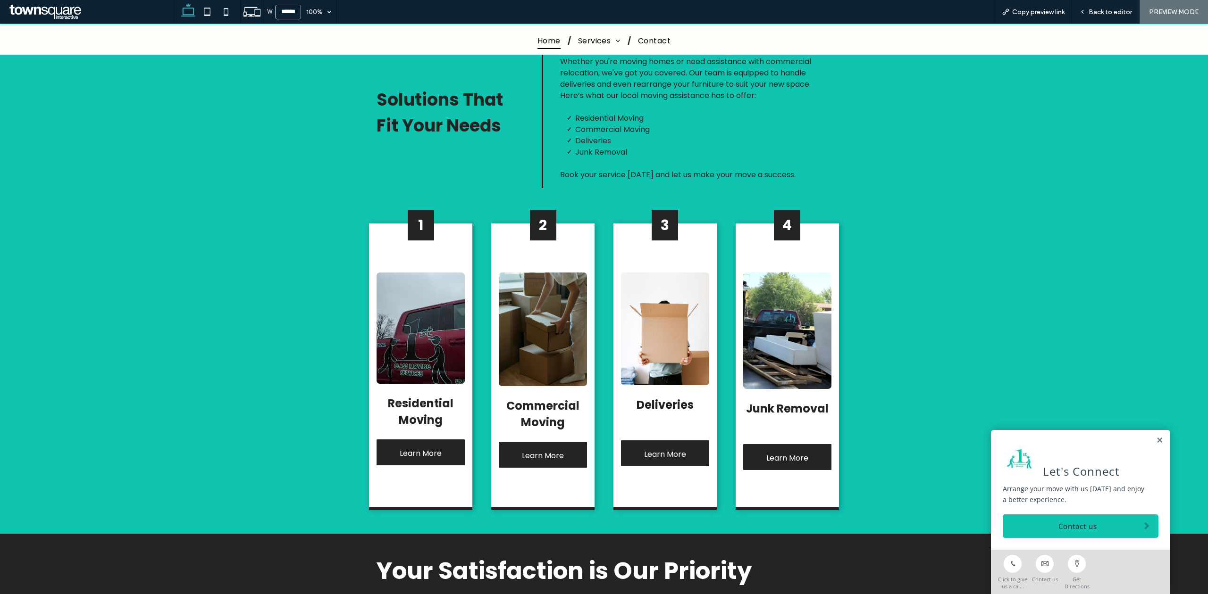
scroll to position [755, 0]
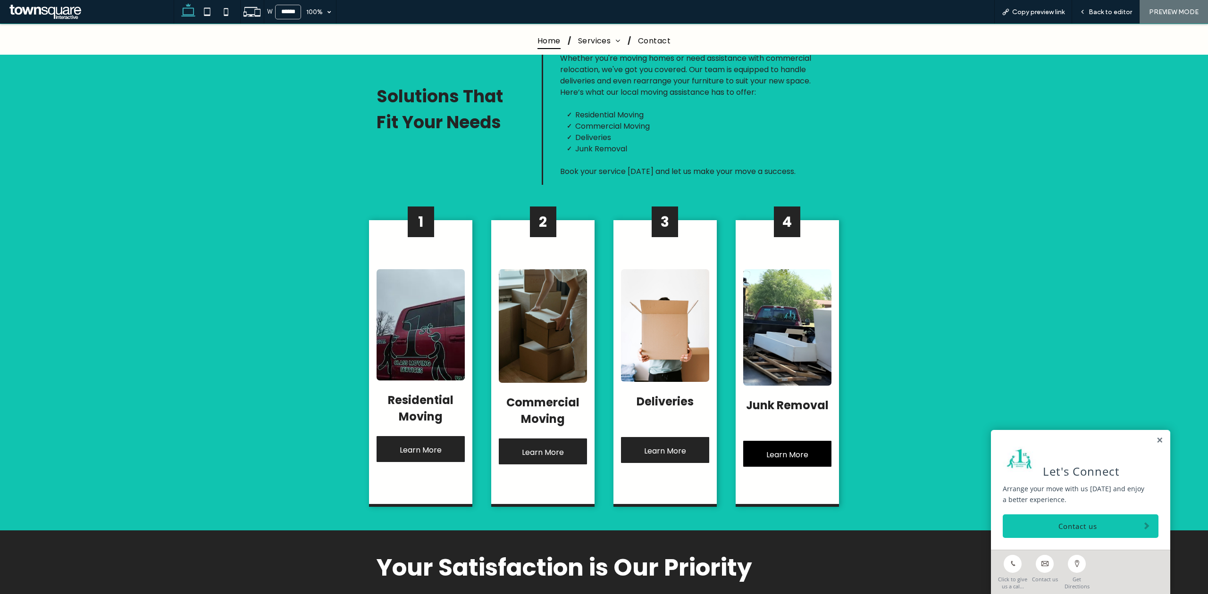
drag, startPoint x: 777, startPoint y: 415, endPoint x: 779, endPoint y: 445, distance: 29.8
click at [777, 442] on span "Learn More" at bounding box center [787, 455] width 42 height 27
click at [779, 426] on div "W ****** 100% Copy preview link Back to editor PREVIEW MODE Design Panel Site C…" at bounding box center [604, 297] width 1208 height 594
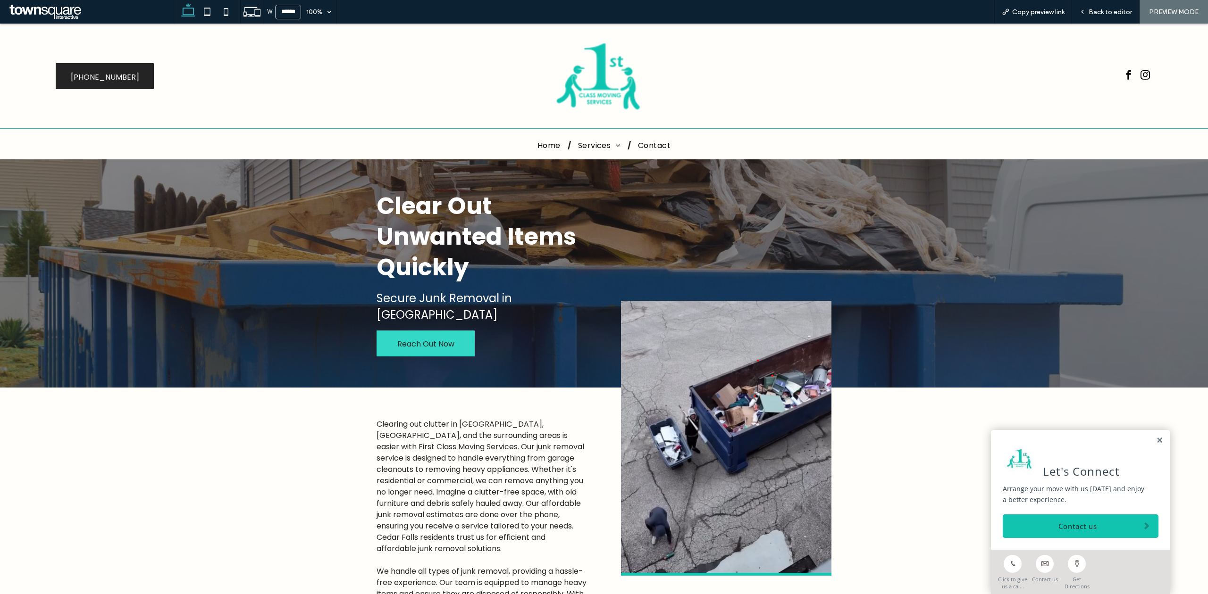
click at [455, 333] on link "Reach Out Now" at bounding box center [425, 344] width 98 height 26
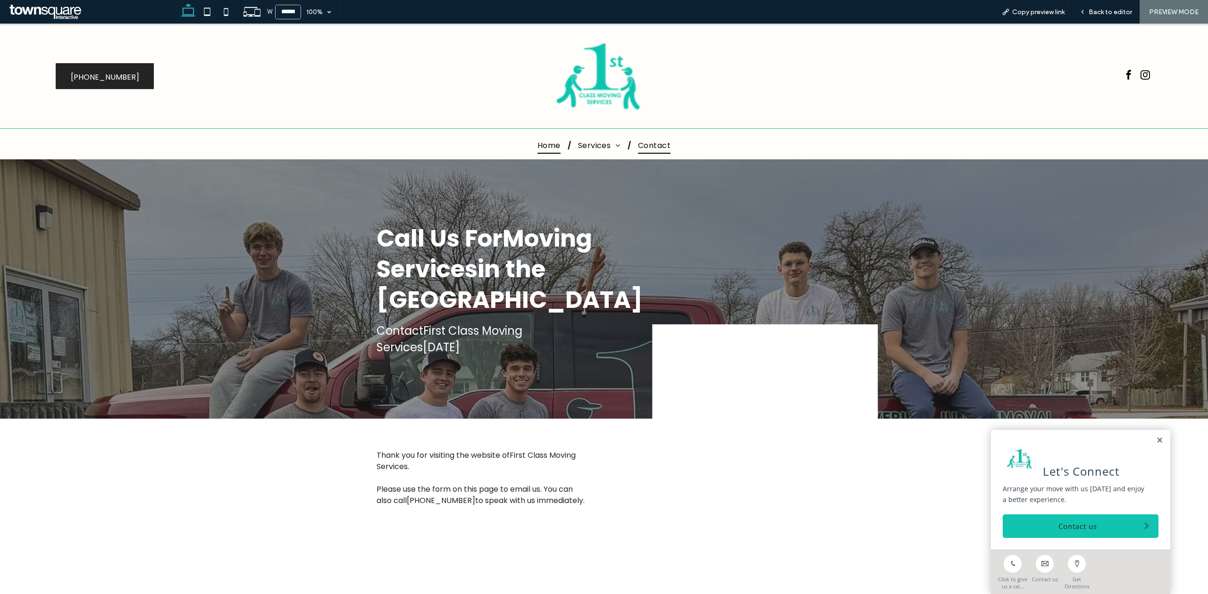
click at [537, 151] on span "Home" at bounding box center [548, 145] width 23 height 17
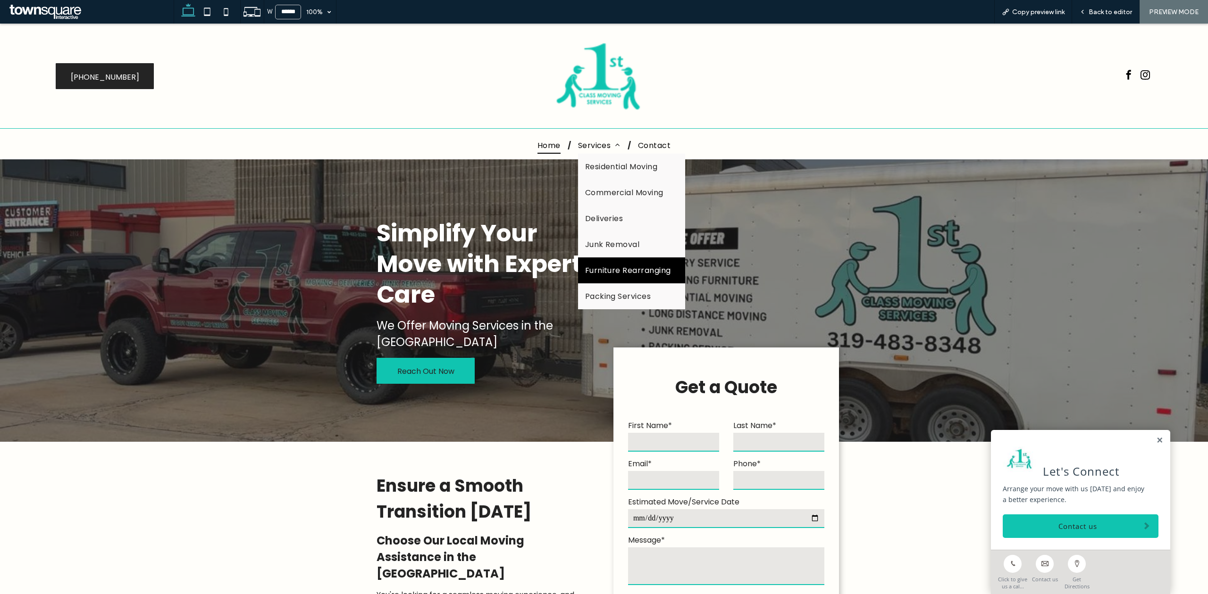
click at [602, 270] on span "Furniture Rearranging" at bounding box center [628, 271] width 86 height 12
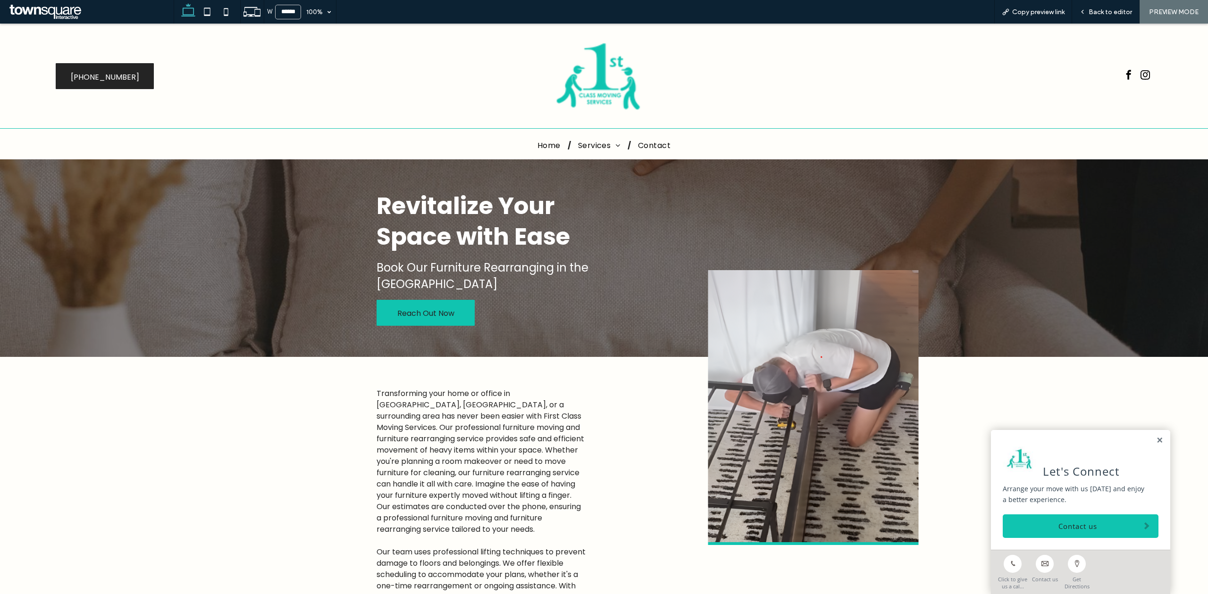
click at [429, 317] on span "Reach Out Now" at bounding box center [425, 313] width 57 height 27
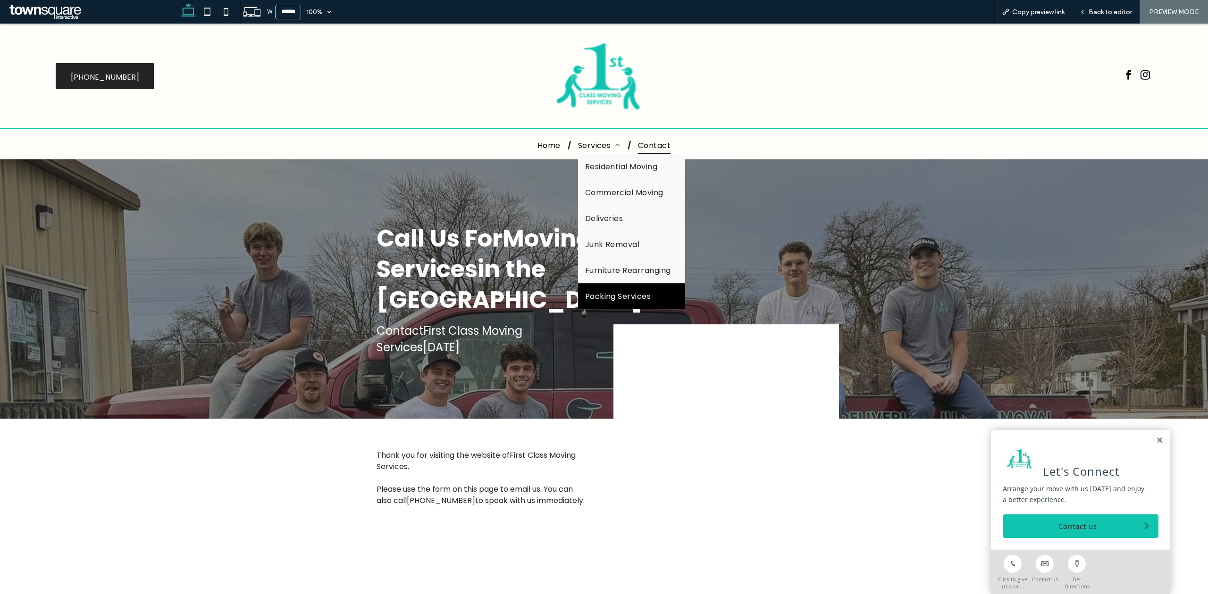
click at [599, 294] on span "Packing Services" at bounding box center [618, 297] width 66 height 12
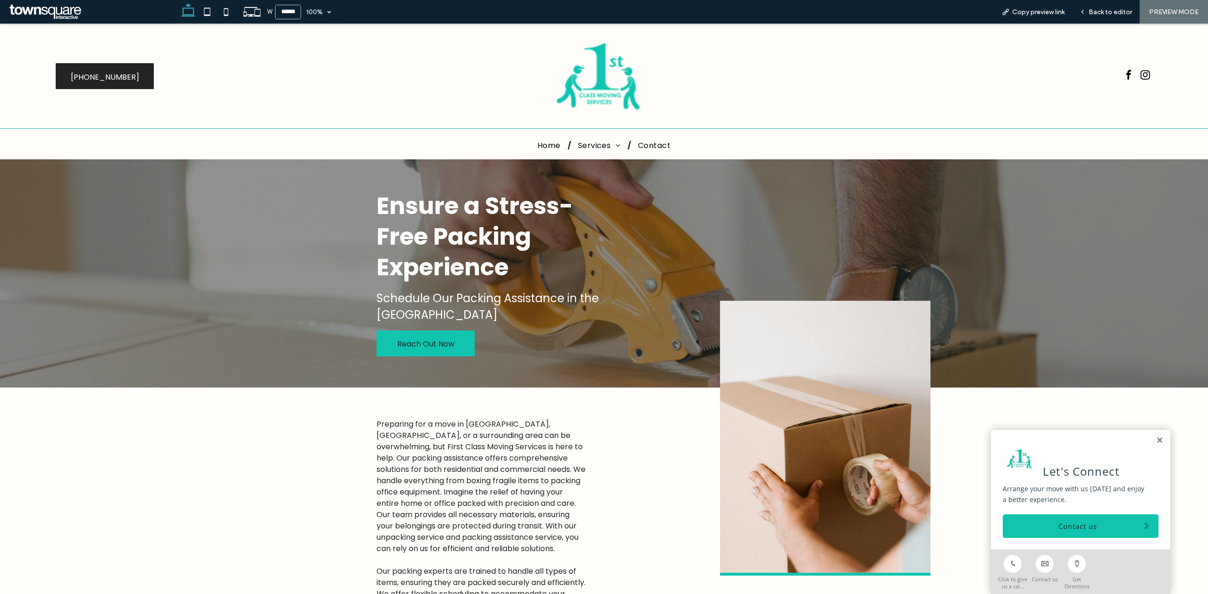
click at [457, 342] on link "Reach Out Now" at bounding box center [425, 344] width 98 height 26
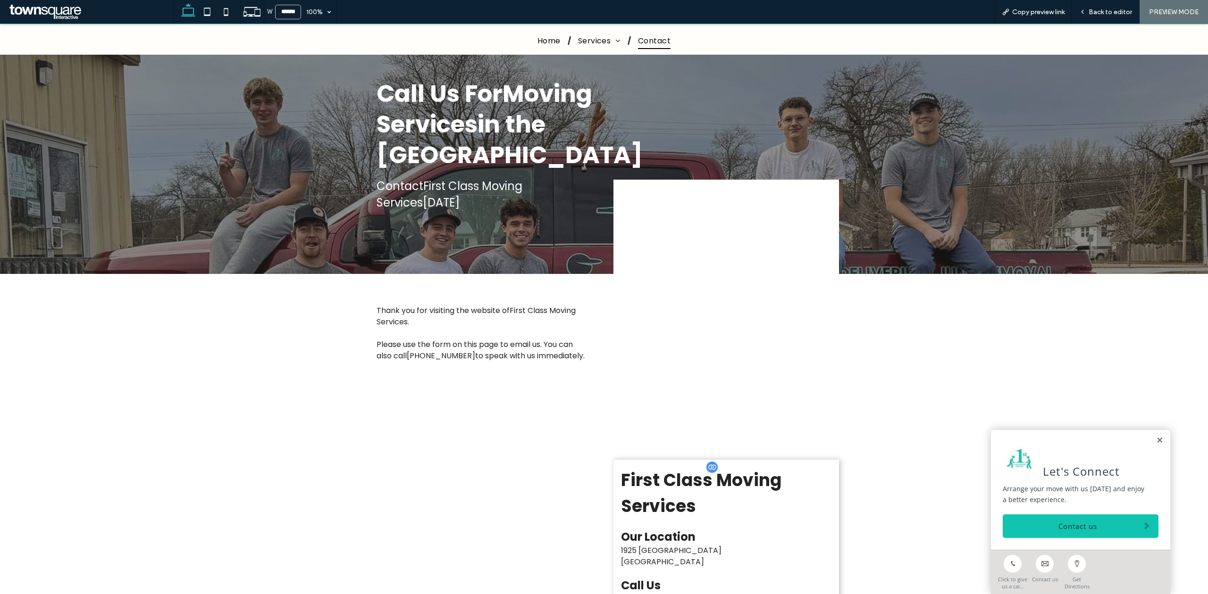
scroll to position [63, 0]
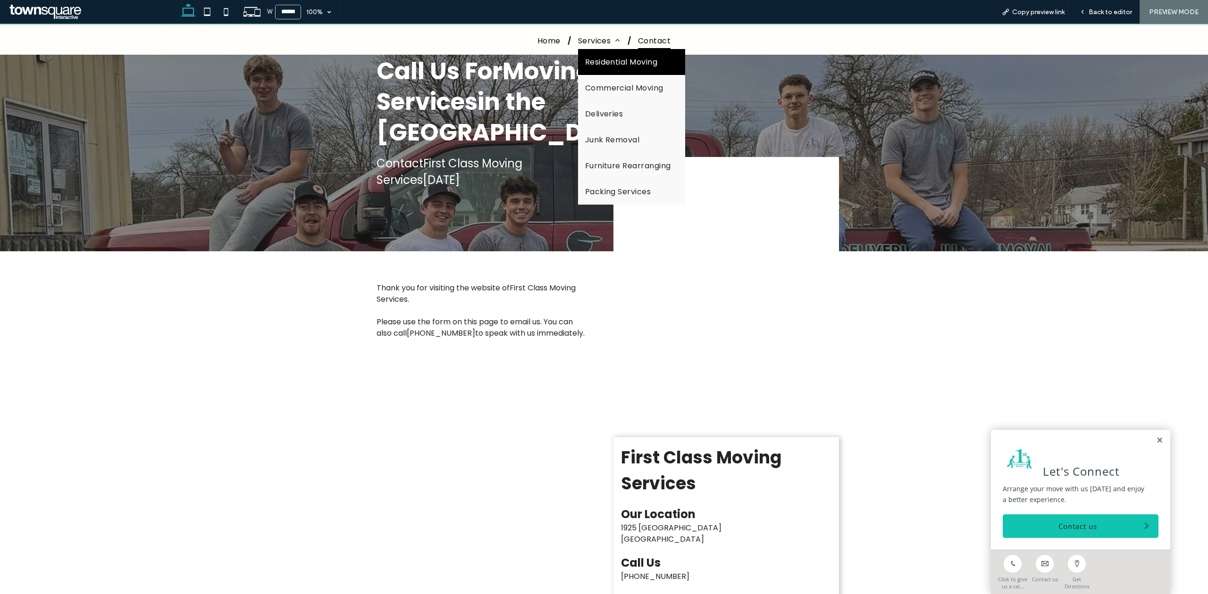
click at [585, 68] on link "Residential Moving" at bounding box center [631, 62] width 107 height 26
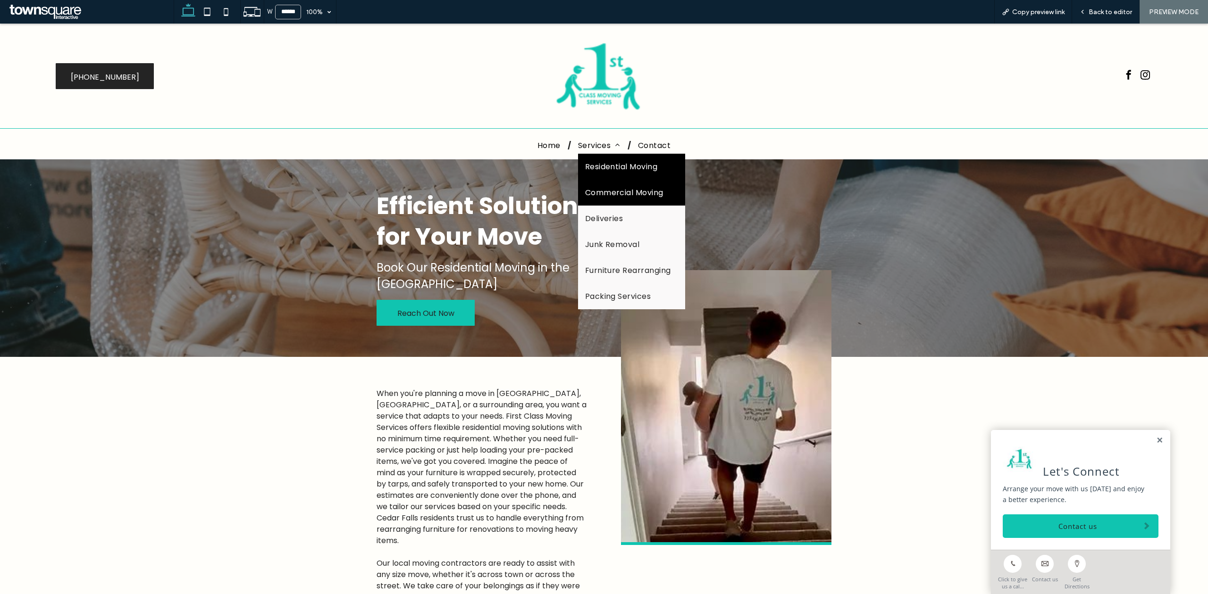
click at [597, 199] on link "Commercial Moving" at bounding box center [631, 193] width 107 height 26
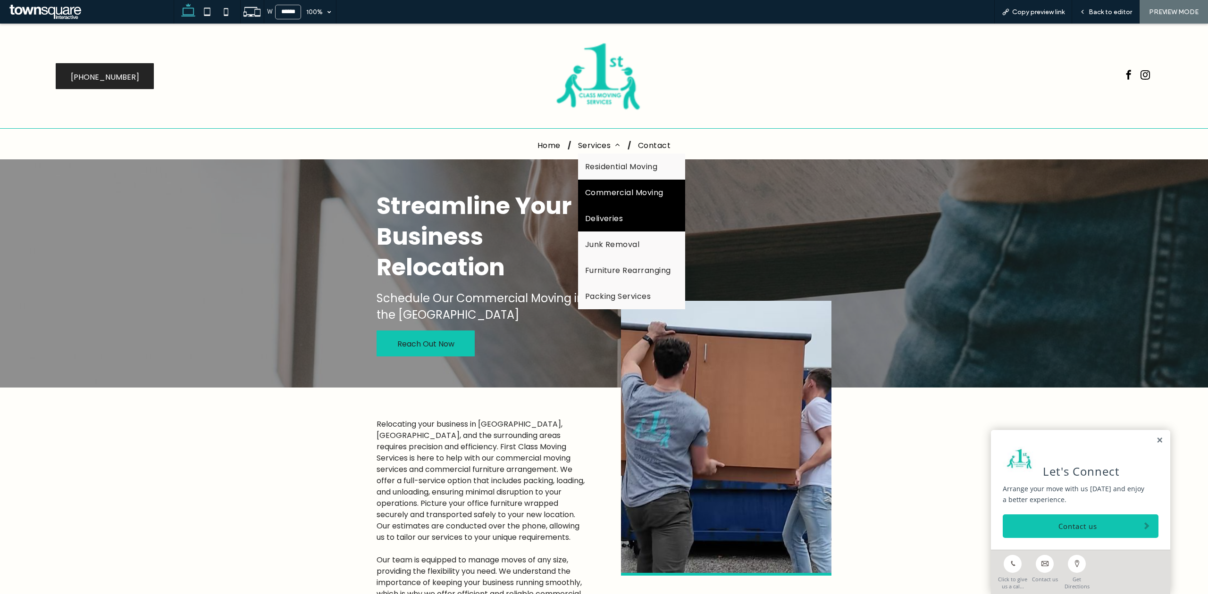
click at [597, 208] on link "Deliveries" at bounding box center [631, 219] width 107 height 26
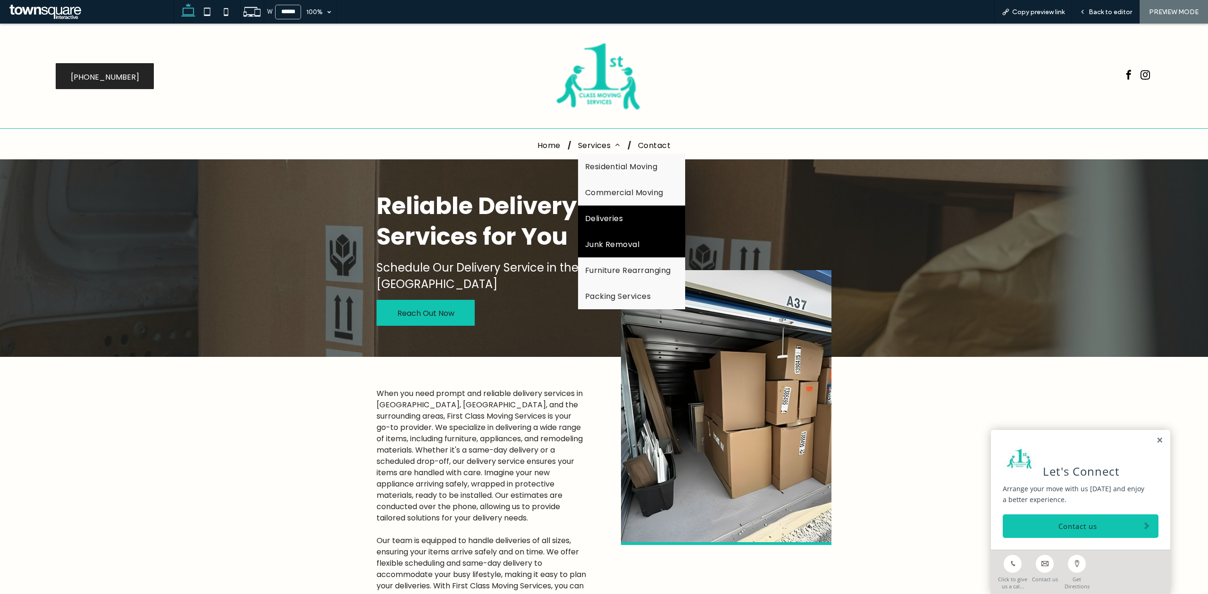
click at [593, 250] on link "Junk Removal" at bounding box center [631, 245] width 107 height 26
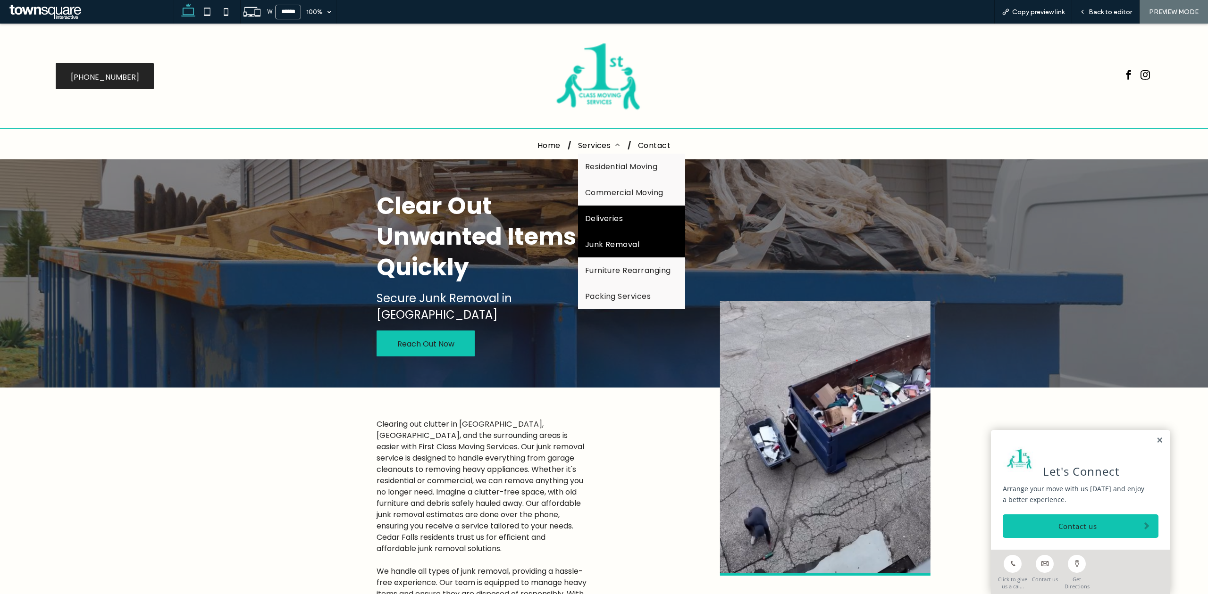
drag, startPoint x: 580, startPoint y: 148, endPoint x: 585, endPoint y: 210, distance: 62.5
click at [580, 149] on span "Services" at bounding box center [599, 145] width 42 height 17
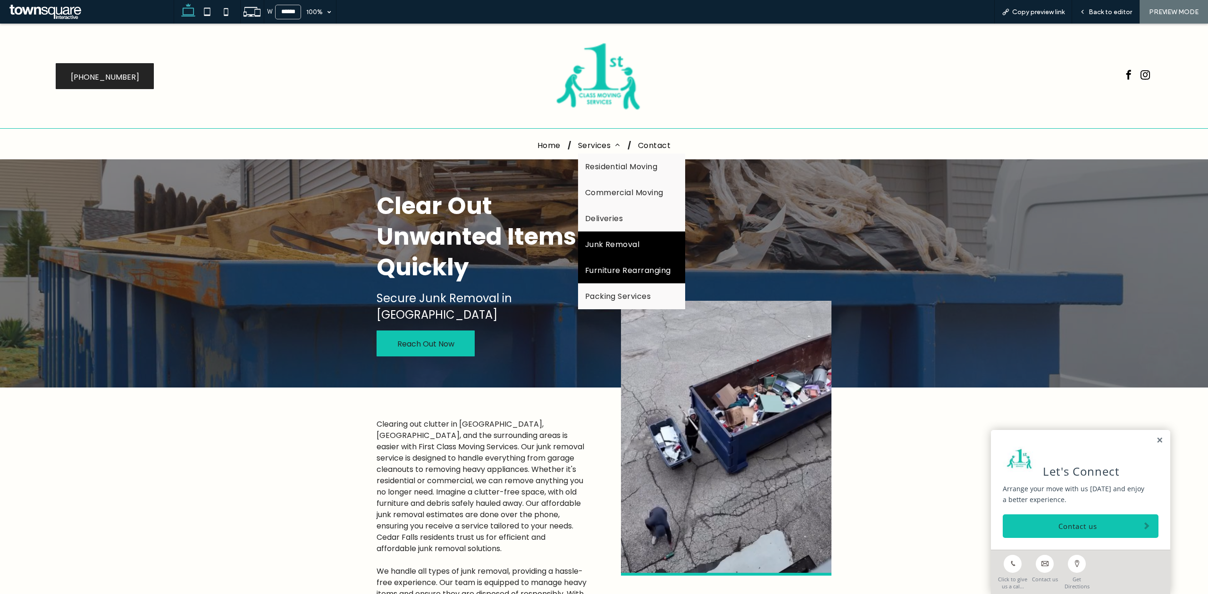
click at [597, 269] on span "Furniture Rearranging" at bounding box center [628, 271] width 86 height 12
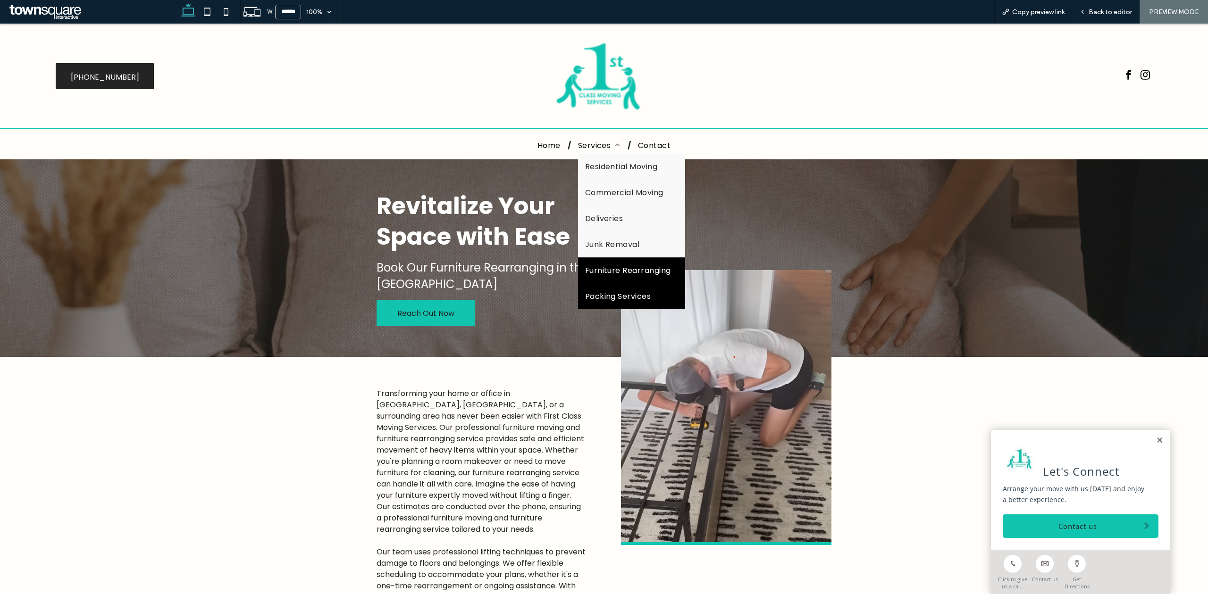
click at [588, 292] on span "Packing Services" at bounding box center [618, 297] width 66 height 12
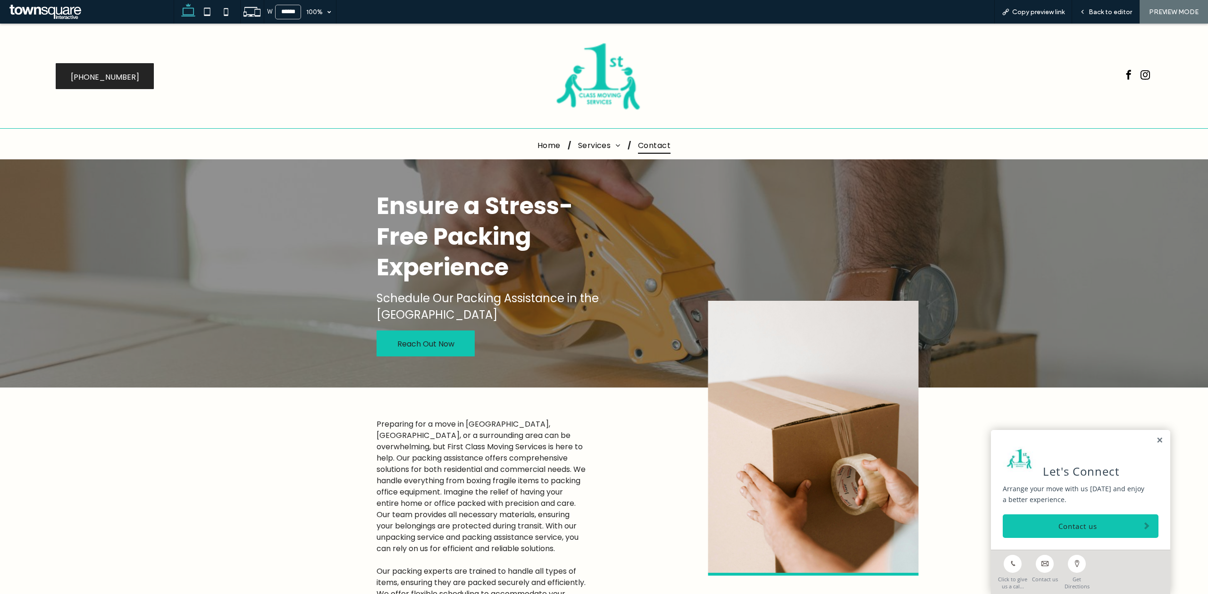
click at [639, 151] on span "Contact" at bounding box center [654, 145] width 33 height 17
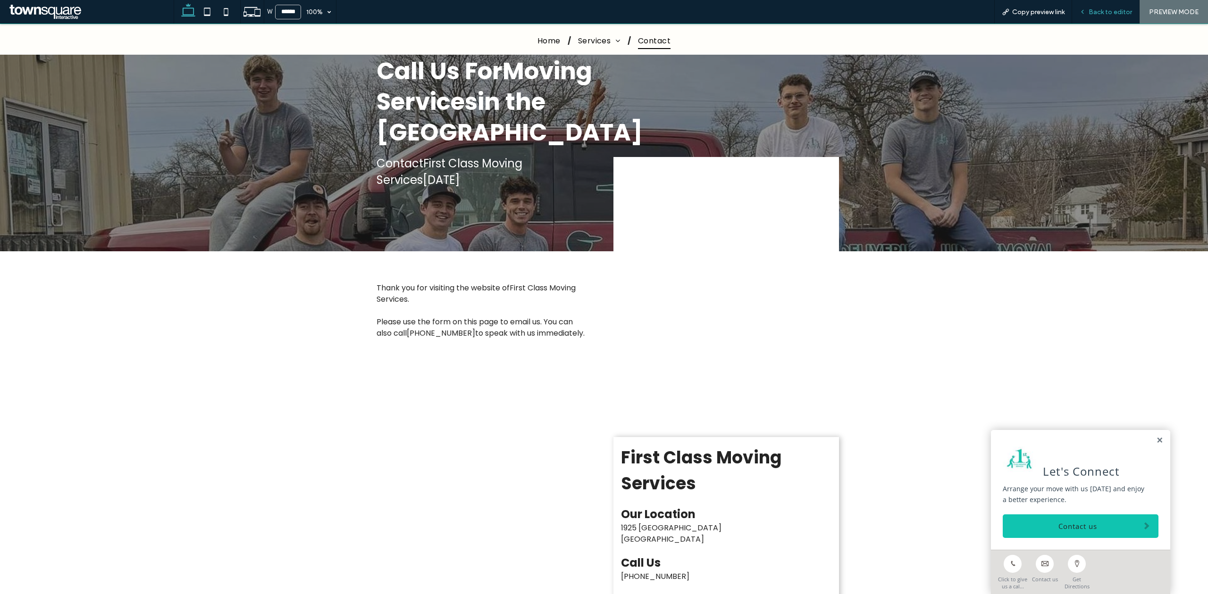
click at [1091, 8] on span "Back to editor" at bounding box center [1109, 12] width 43 height 8
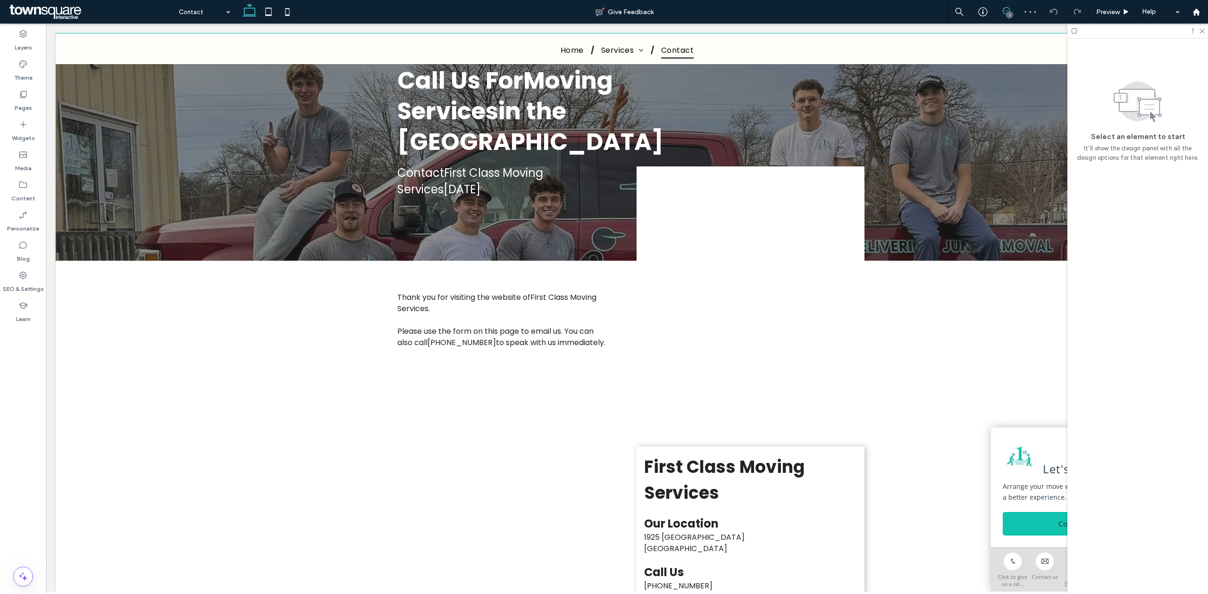
click at [1000, 13] on span at bounding box center [1005, 11] width 23 height 8
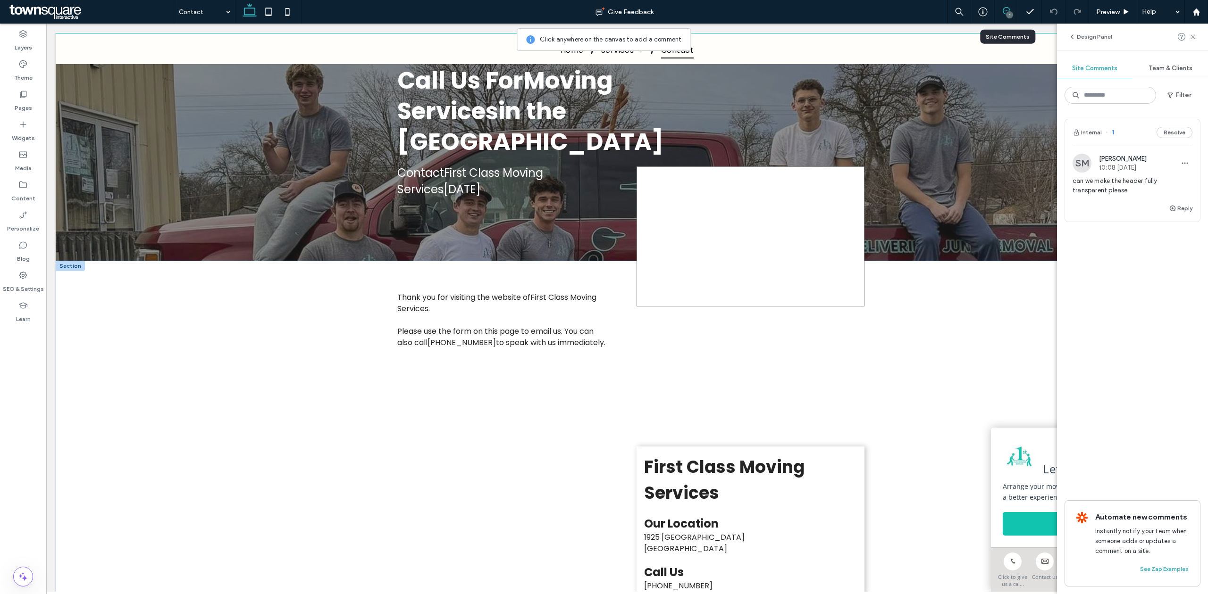
click at [808, 292] on div at bounding box center [750, 237] width 228 height 140
type textarea "**********"
click at [948, 331] on div "Submit" at bounding box center [895, 337] width 135 height 15
click at [953, 337] on button "Submit" at bounding box center [946, 337] width 34 height 11
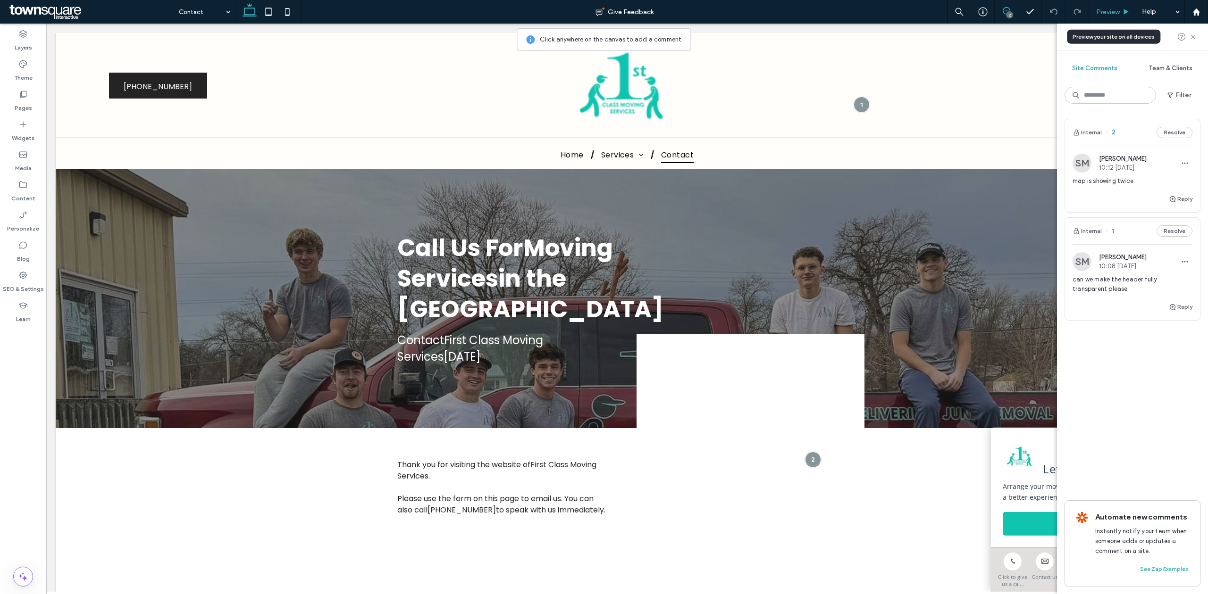
click at [1115, 10] on span "Preview" at bounding box center [1108, 12] width 24 height 8
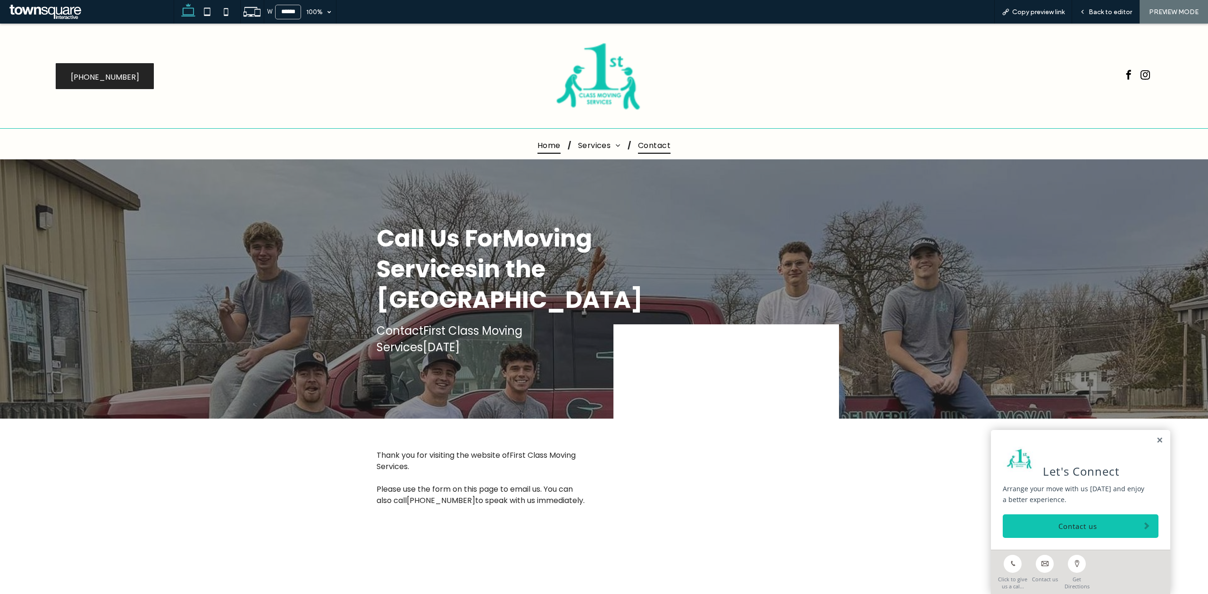
click at [542, 146] on span "Home" at bounding box center [548, 145] width 23 height 17
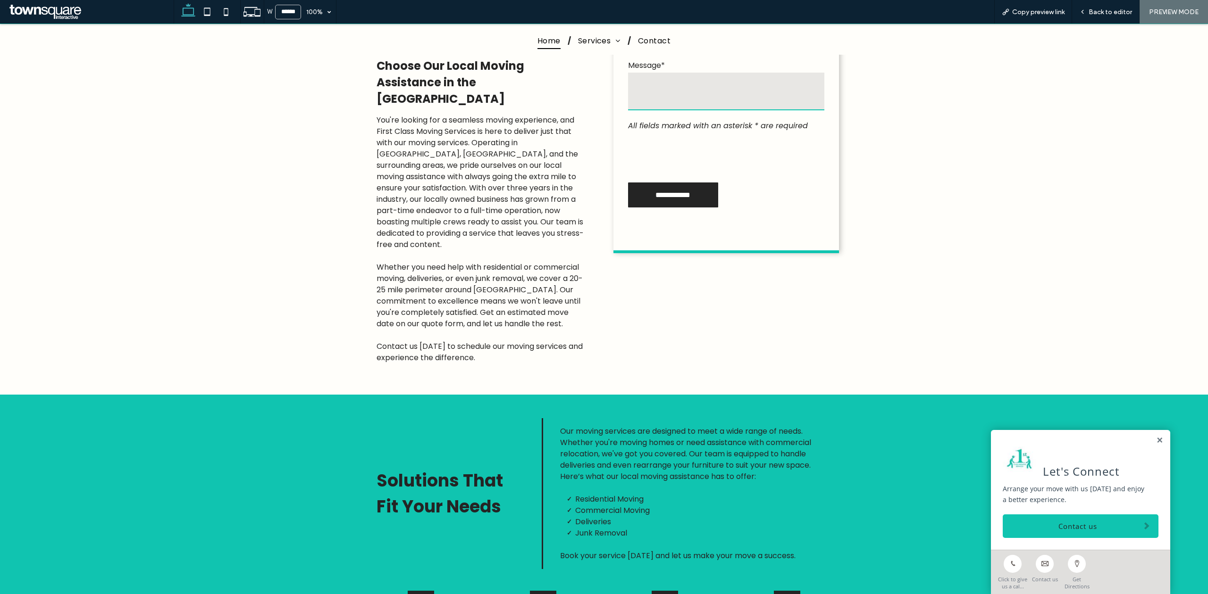
scroll to position [377, 0]
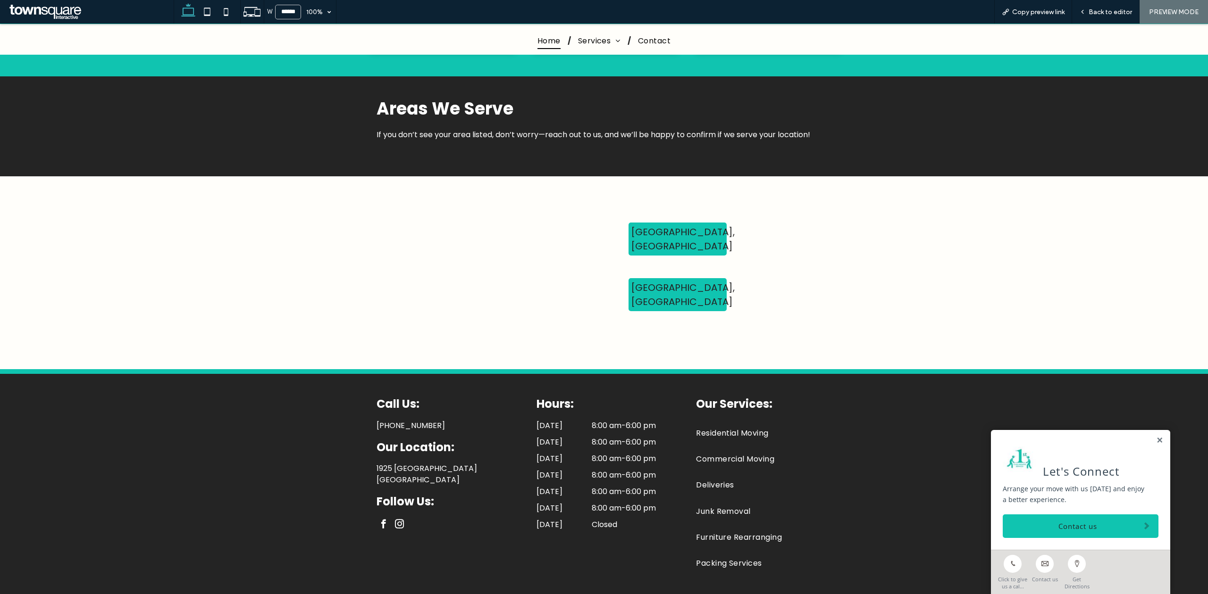
scroll to position [1973, 0]
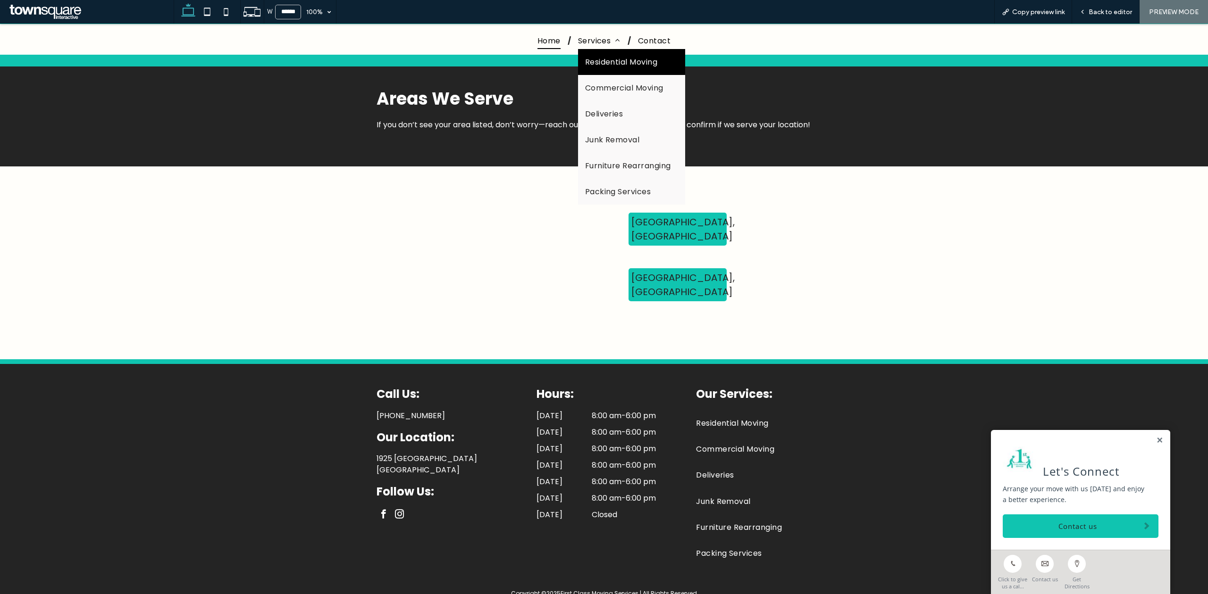
click at [578, 70] on link "Residential Moving" at bounding box center [631, 62] width 107 height 26
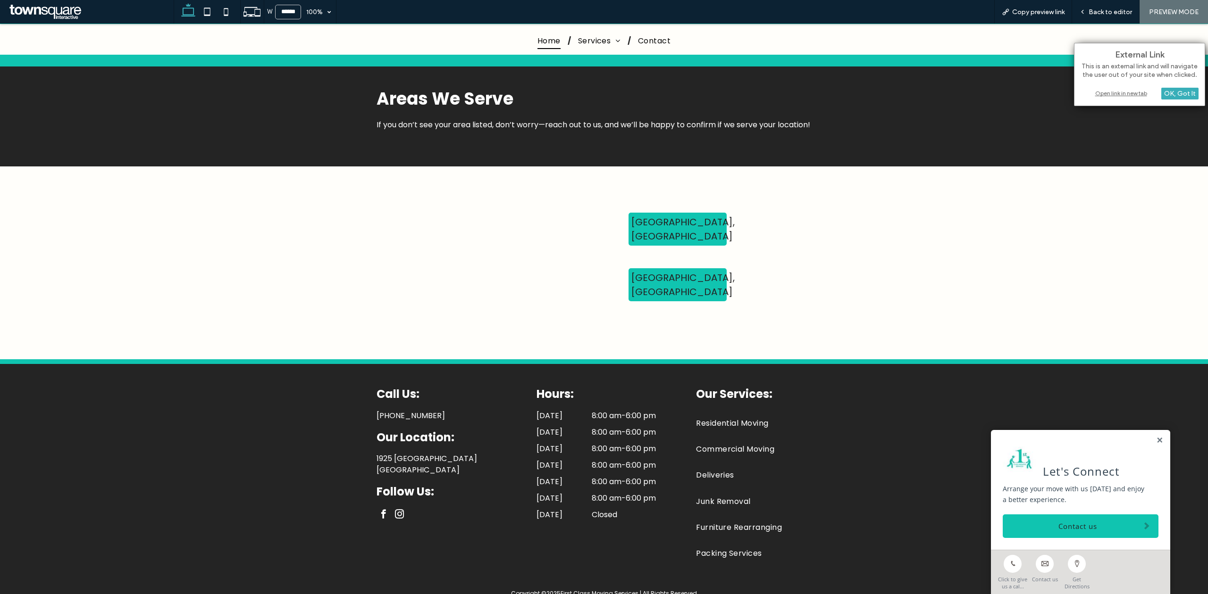
click at [1100, 92] on div "Open link in new tab" at bounding box center [1139, 93] width 118 height 10
click at [1116, 92] on div "Open link in new tab" at bounding box center [1139, 93] width 118 height 10
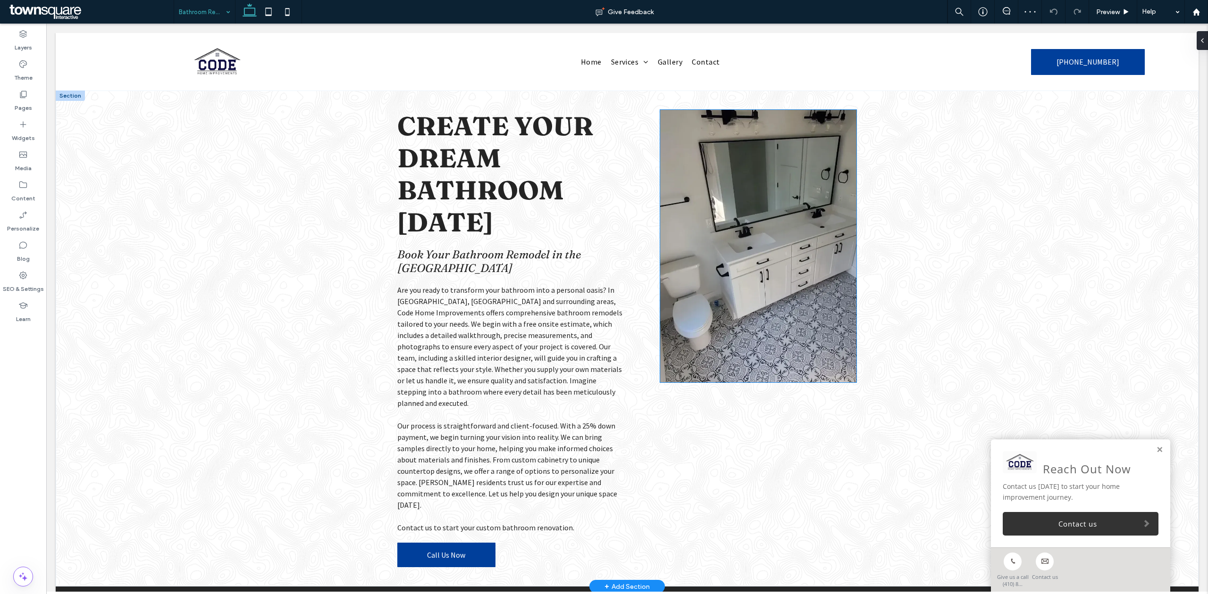
click at [776, 272] on img at bounding box center [758, 246] width 196 height 273
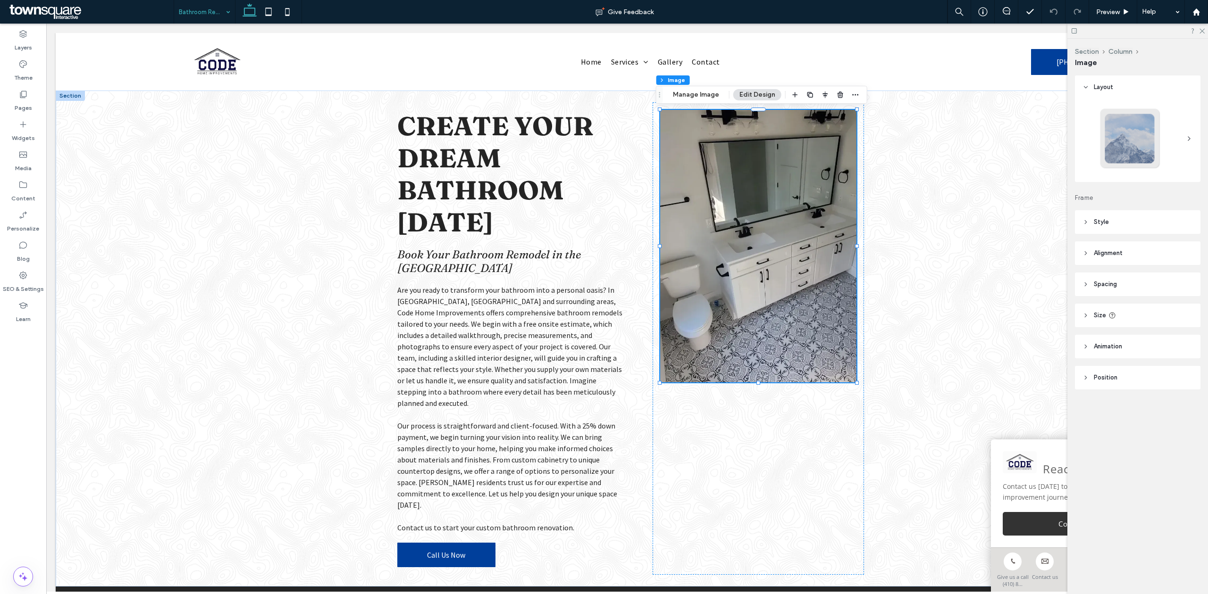
click at [214, 9] on input at bounding box center [202, 12] width 47 height 24
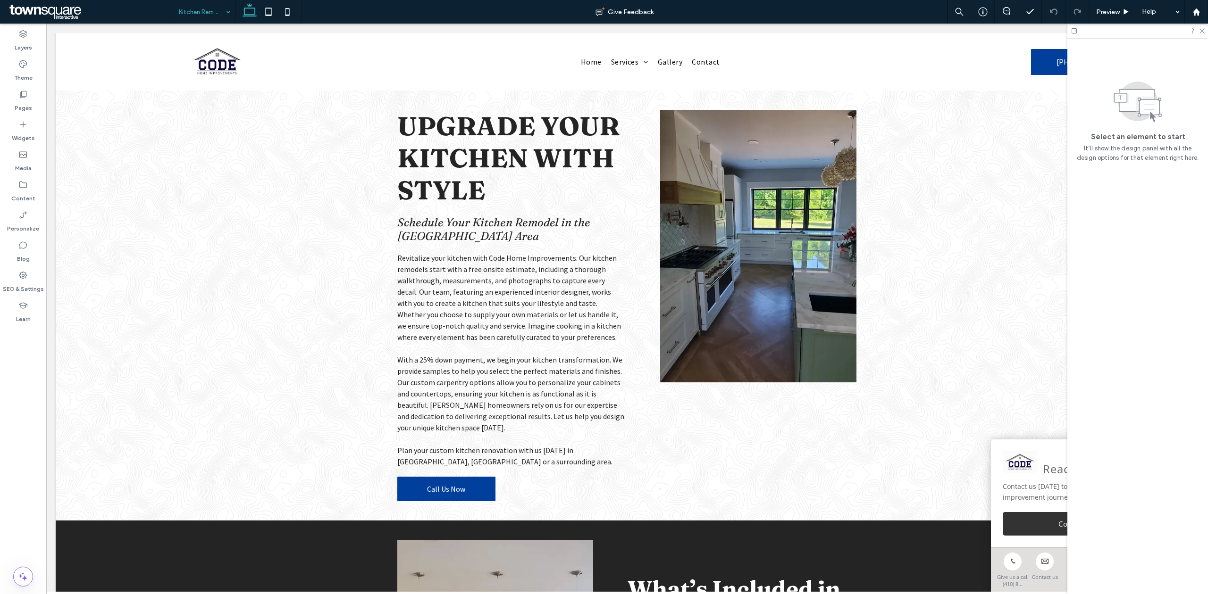
click at [219, 19] on input at bounding box center [202, 12] width 47 height 24
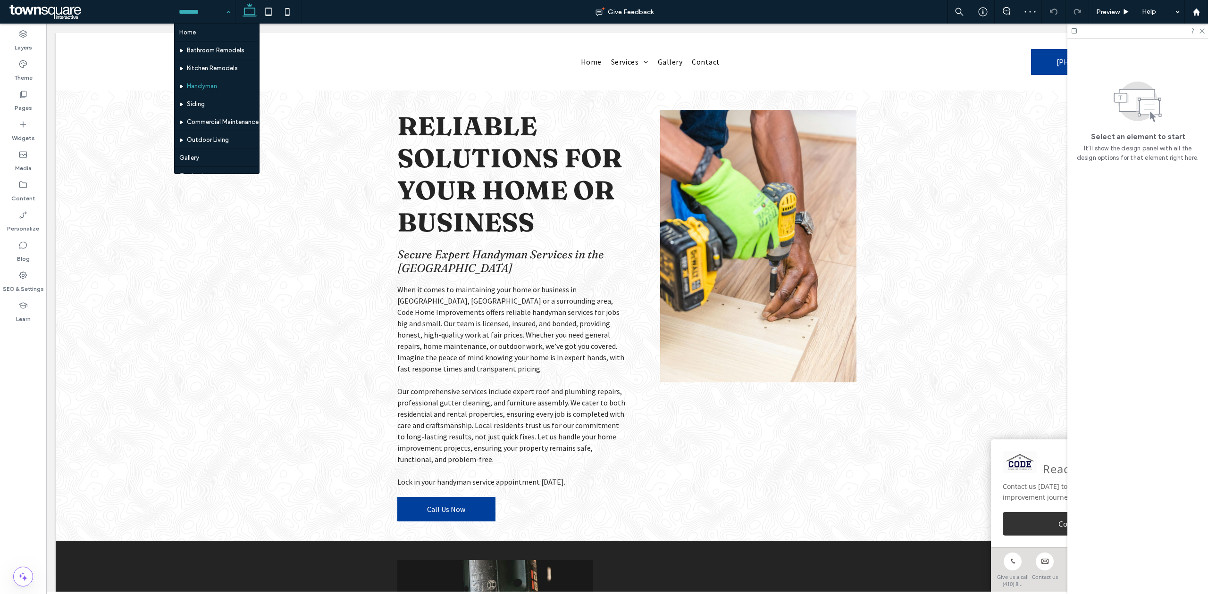
click at [217, 14] on input at bounding box center [202, 12] width 47 height 24
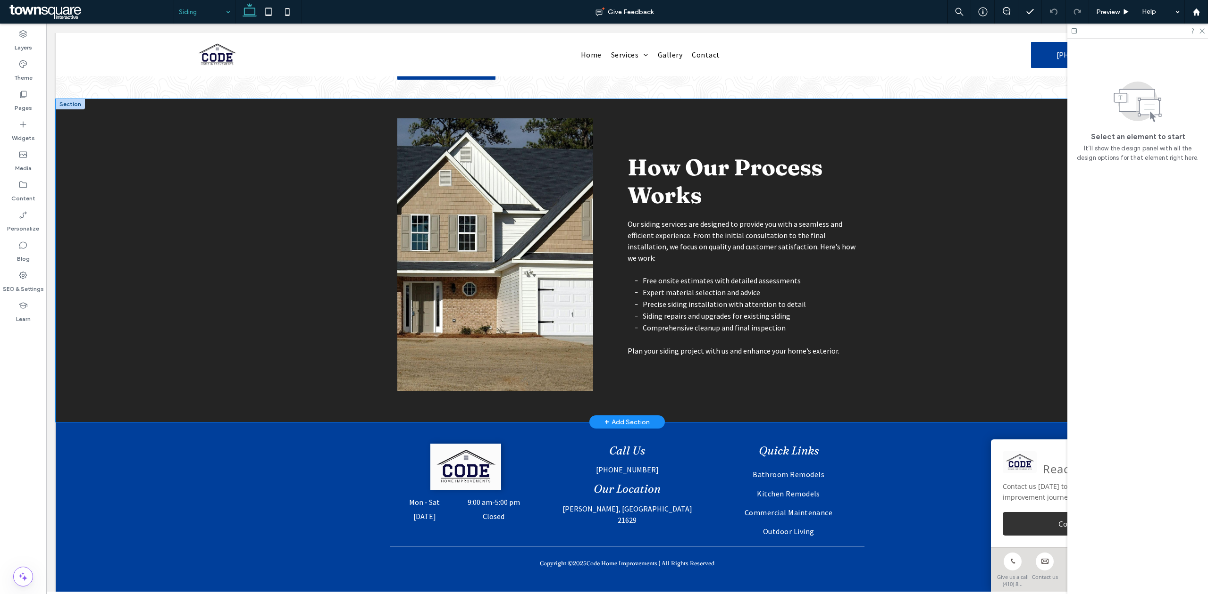
scroll to position [415, 0]
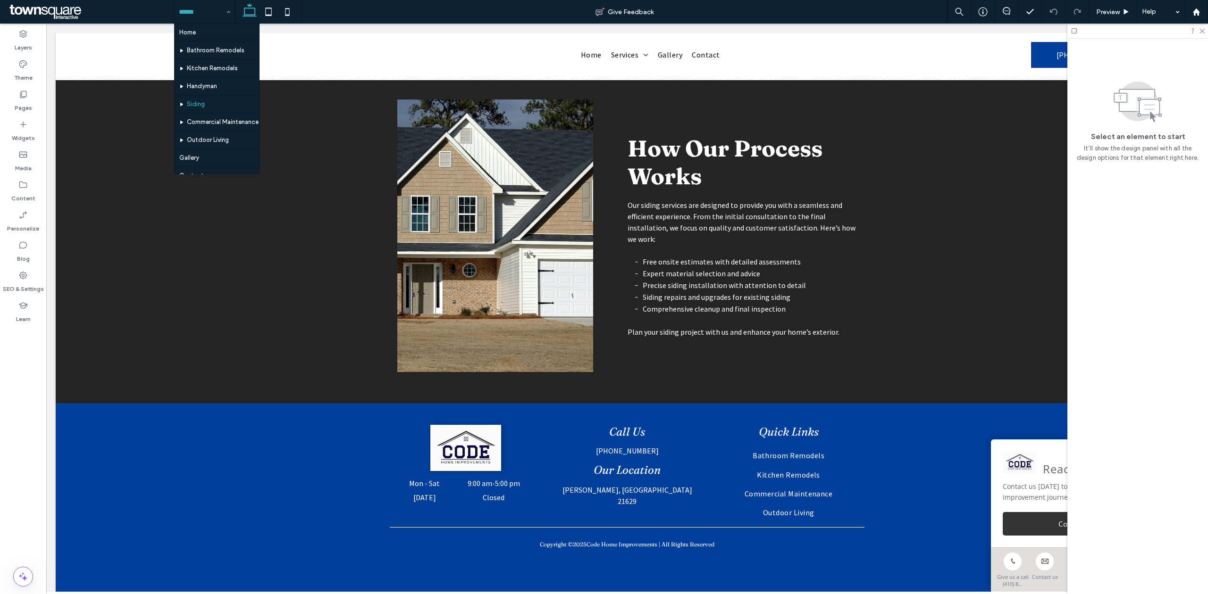
click at [200, 1] on input at bounding box center [202, 12] width 47 height 24
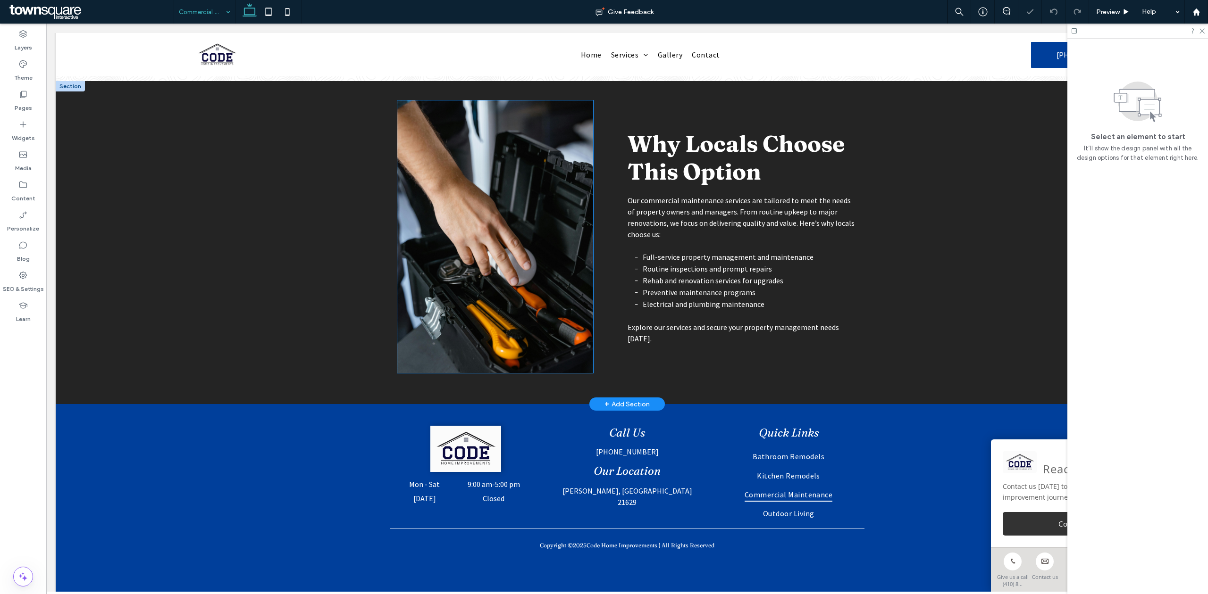
scroll to position [447, 0]
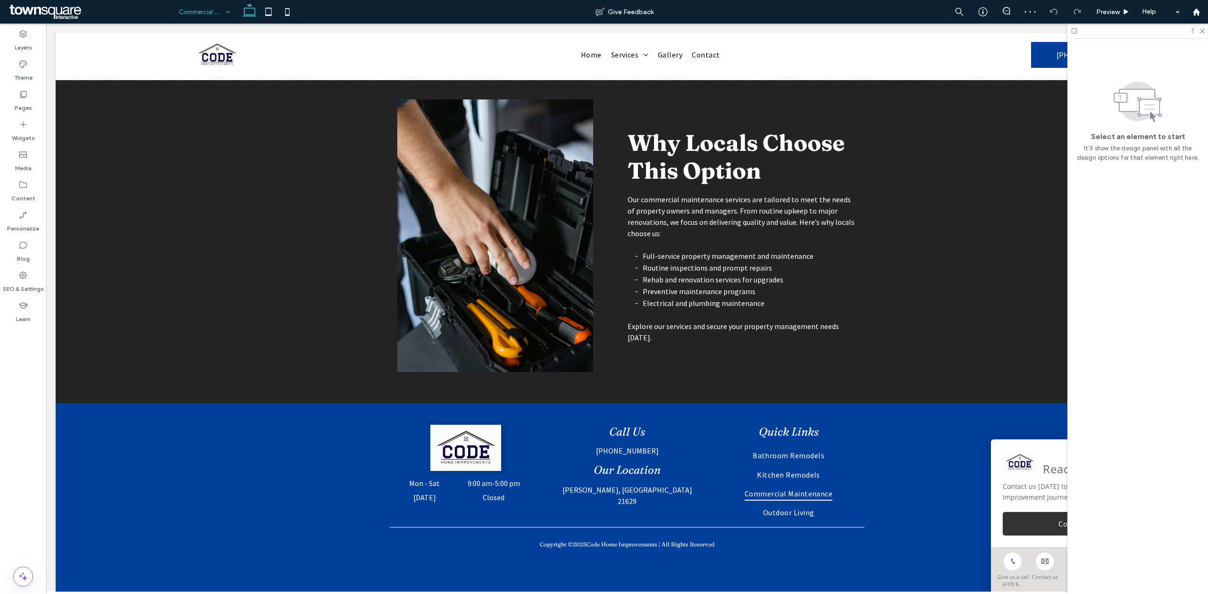
click at [207, 17] on input at bounding box center [202, 12] width 47 height 24
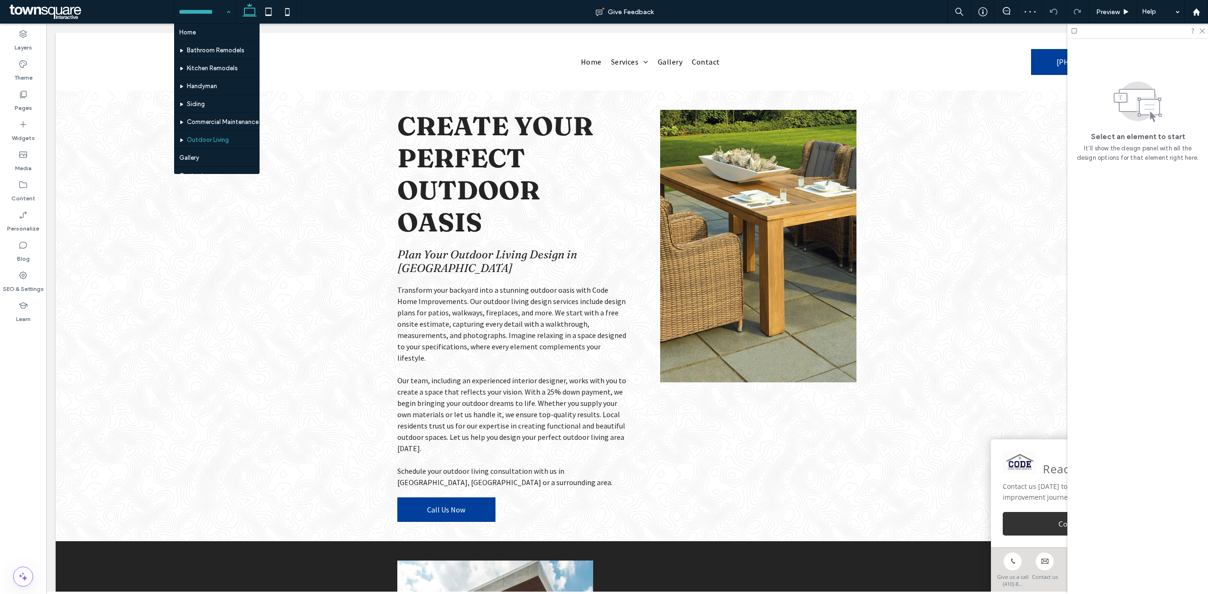
click at [220, 6] on input at bounding box center [202, 12] width 47 height 24
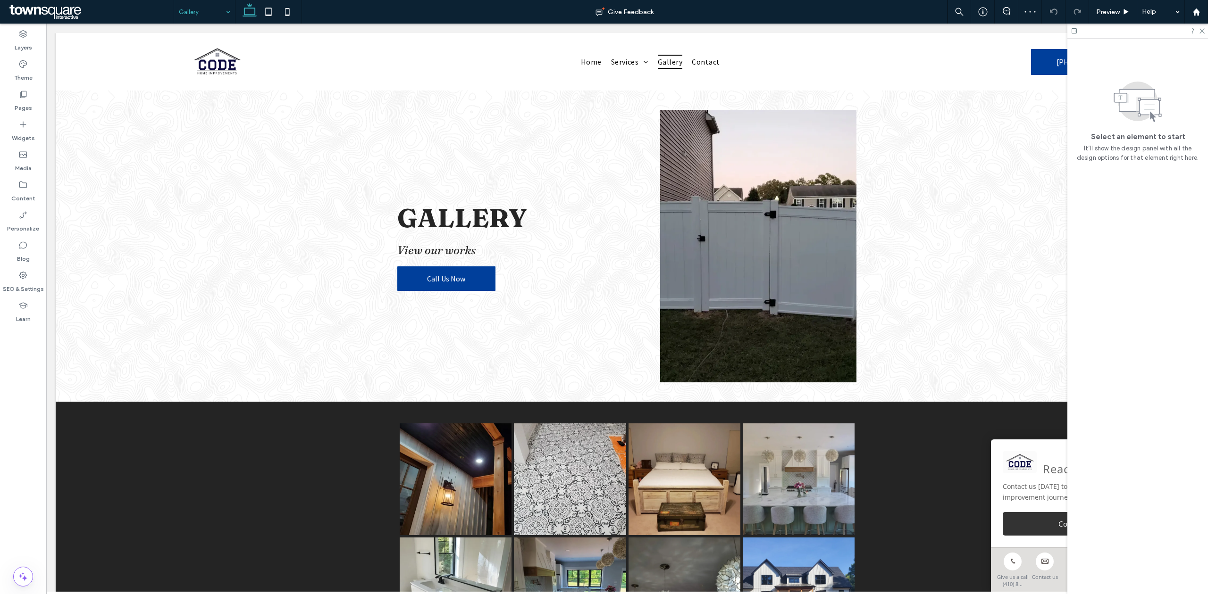
click at [191, 21] on input at bounding box center [202, 12] width 47 height 24
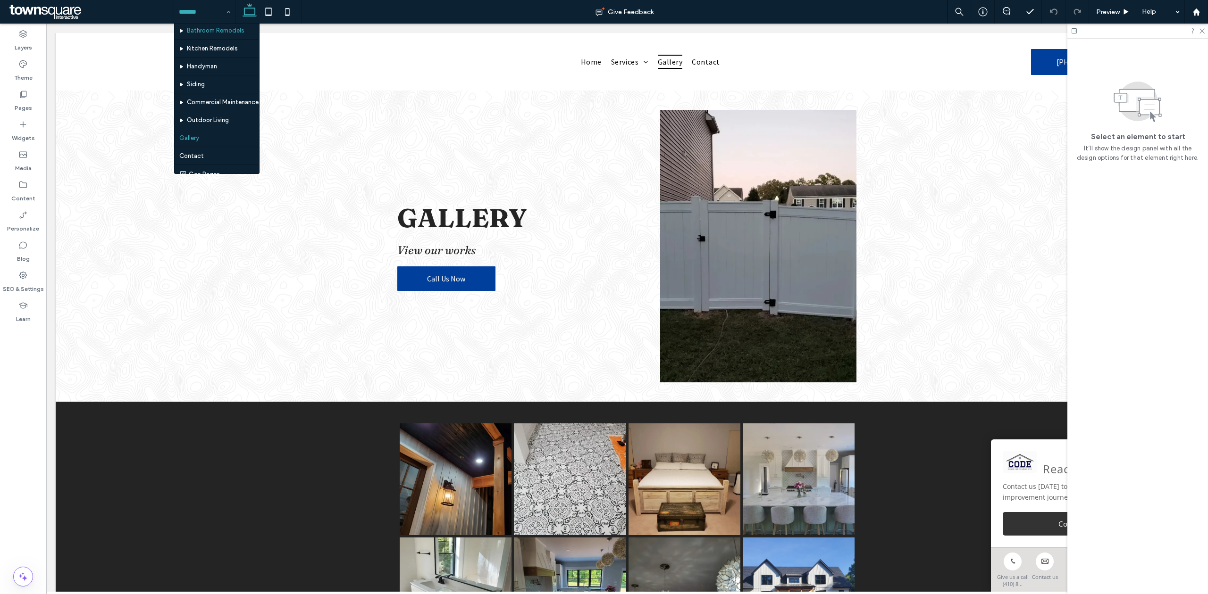
scroll to position [28, 0]
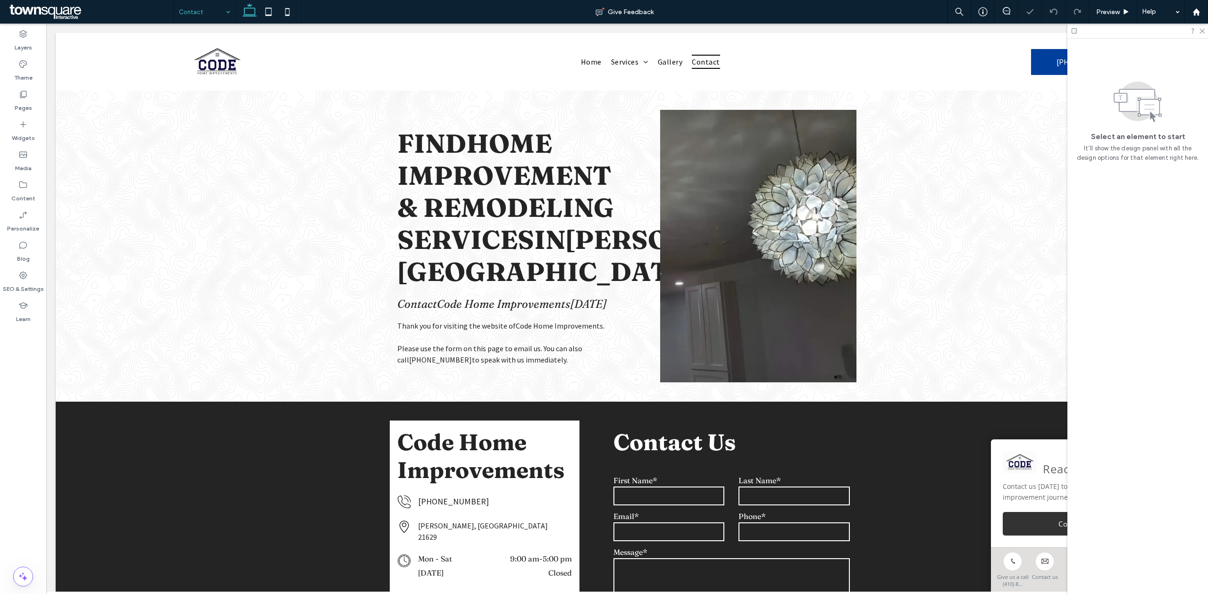
click at [191, 25] on body "**********" at bounding box center [626, 472] width 1161 height 897
